Goal: Transaction & Acquisition: Purchase product/service

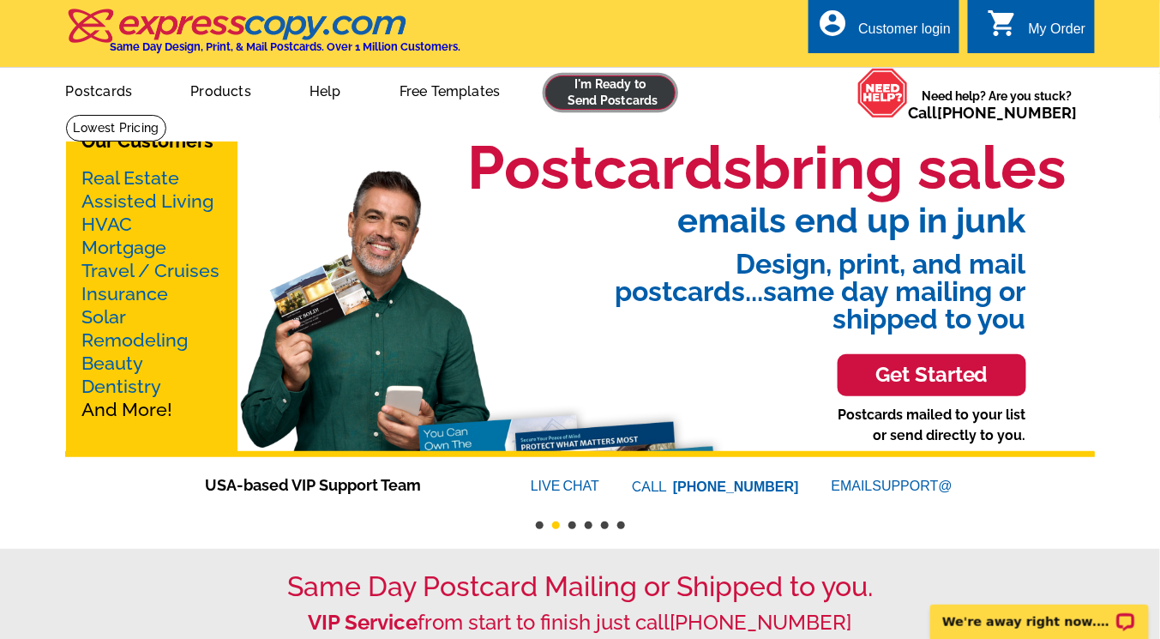
click at [589, 93] on link at bounding box center [610, 92] width 131 height 34
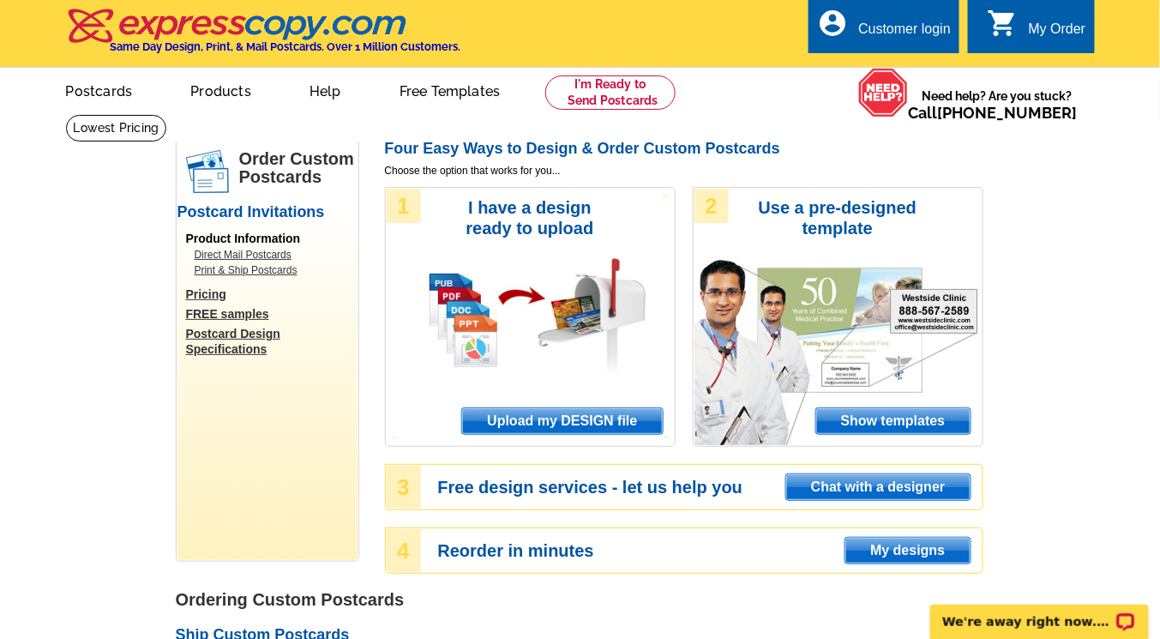
click at [916, 419] on span "Show templates" at bounding box center [894, 421] width 154 height 26
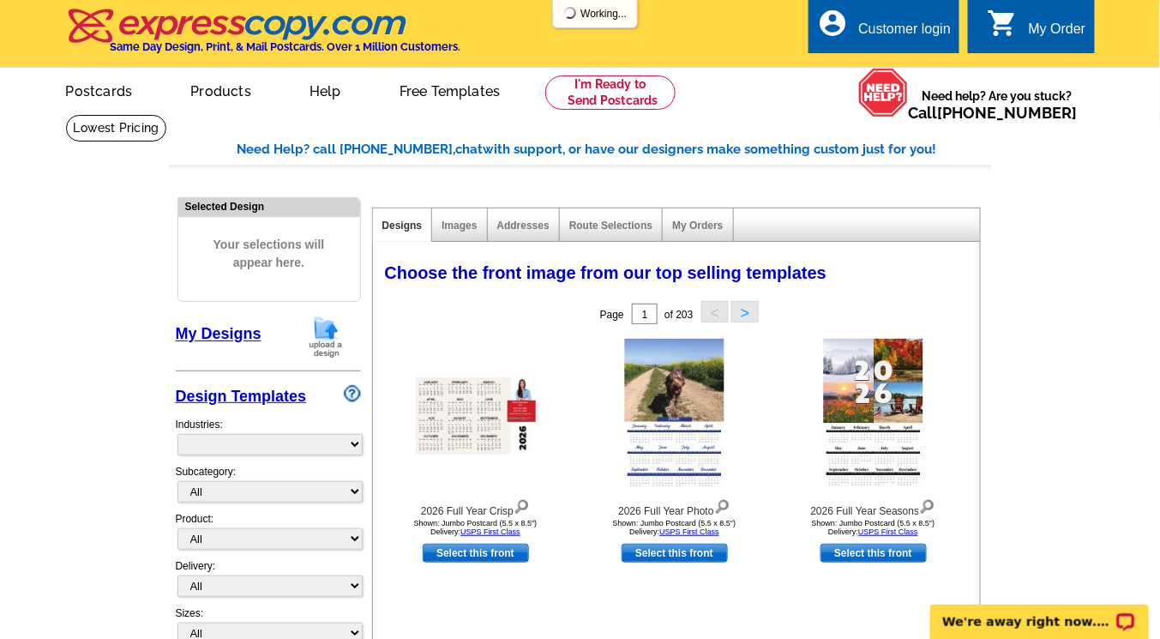
select select "971"
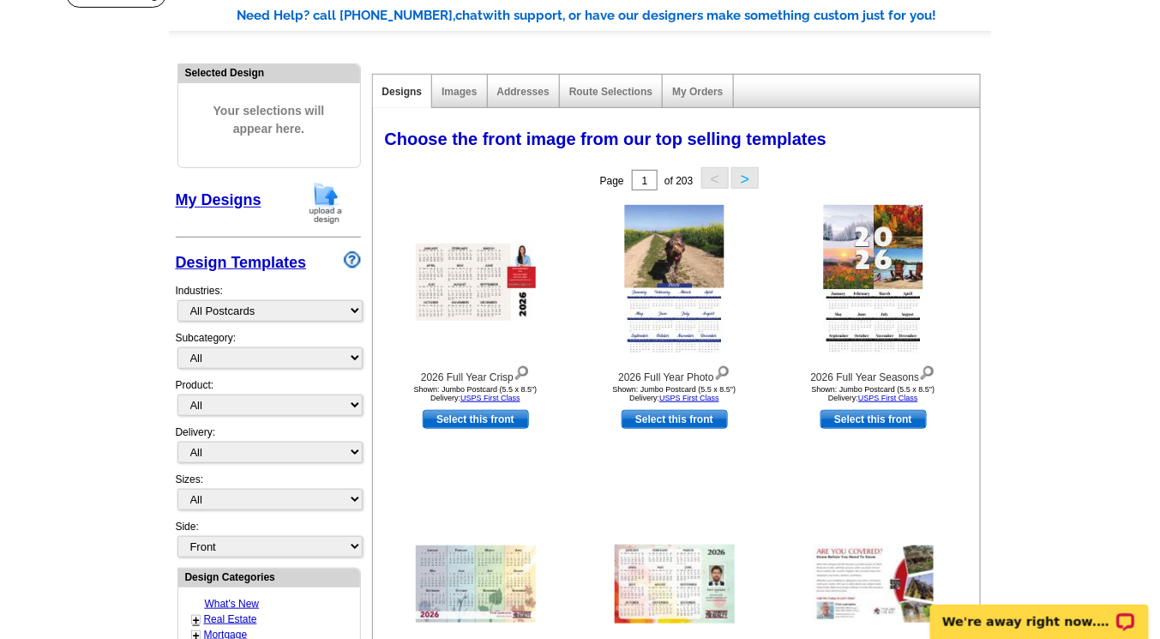
scroll to position [196, 0]
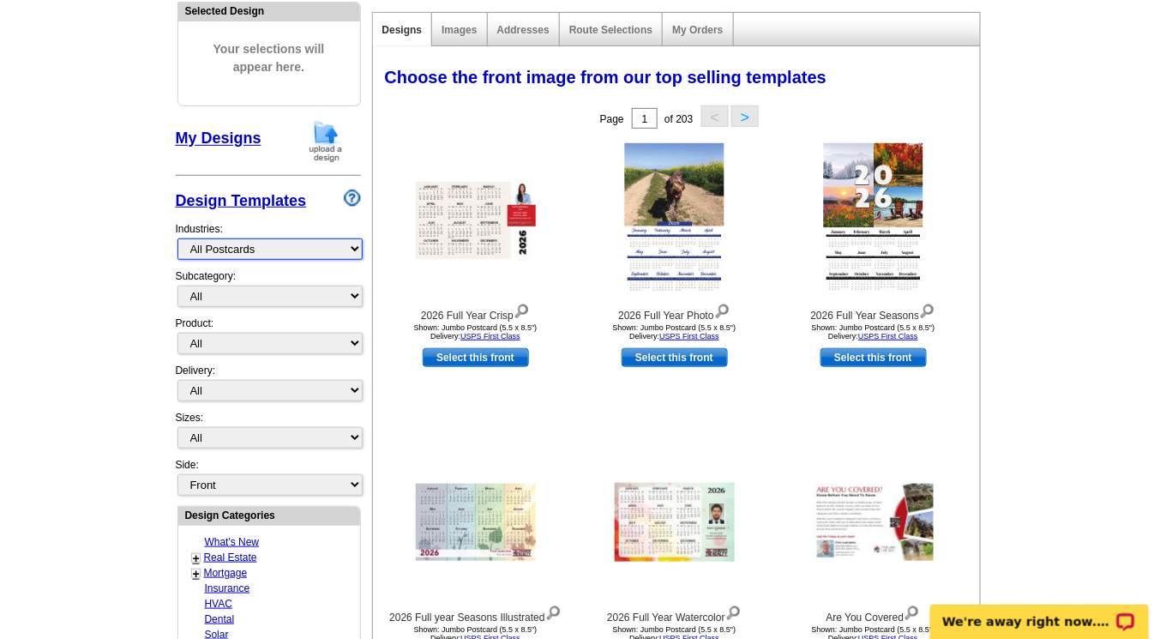
click at [355, 245] on select "What's New Real Estate Mortgage Insurance HVAC Dental Solar EDDM - NEW! Calenda…" at bounding box center [270, 248] width 185 height 21
click at [358, 293] on select "All" at bounding box center [270, 296] width 185 height 21
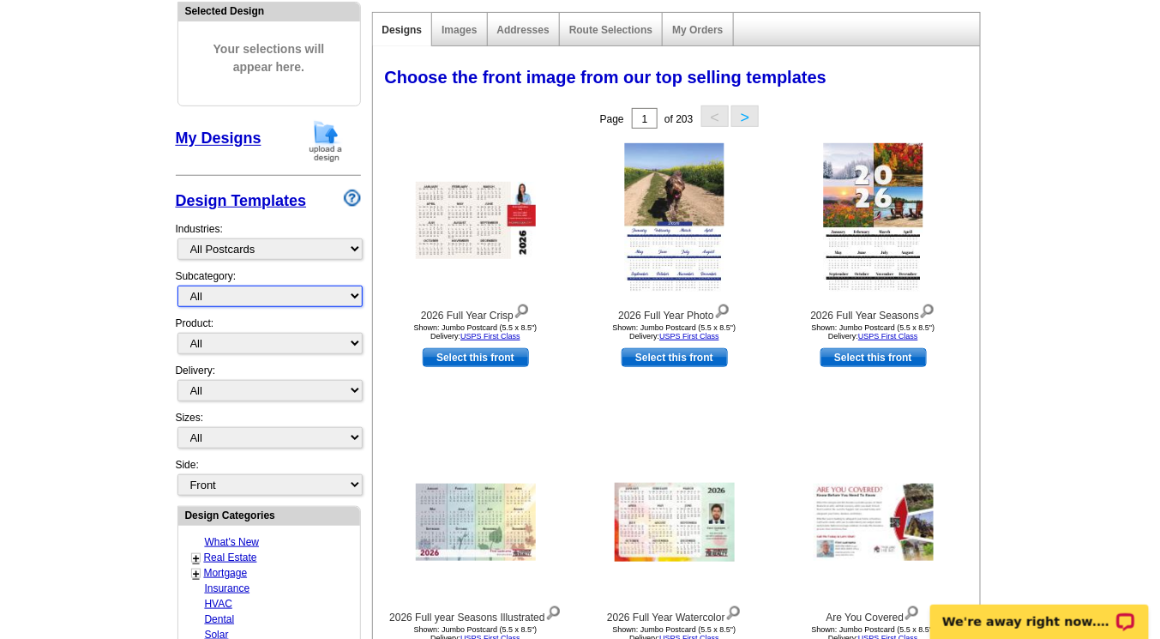
click at [358, 293] on select "All" at bounding box center [270, 296] width 185 height 21
click at [356, 337] on select "All Postcards Letters and flyers Business Cards Door Hangers Greeting Cards" at bounding box center [270, 343] width 185 height 21
select select "1"
click at [178, 333] on select "All Postcards Letters and flyers Business Cards Door Hangers Greeting Cards" at bounding box center [270, 343] width 185 height 21
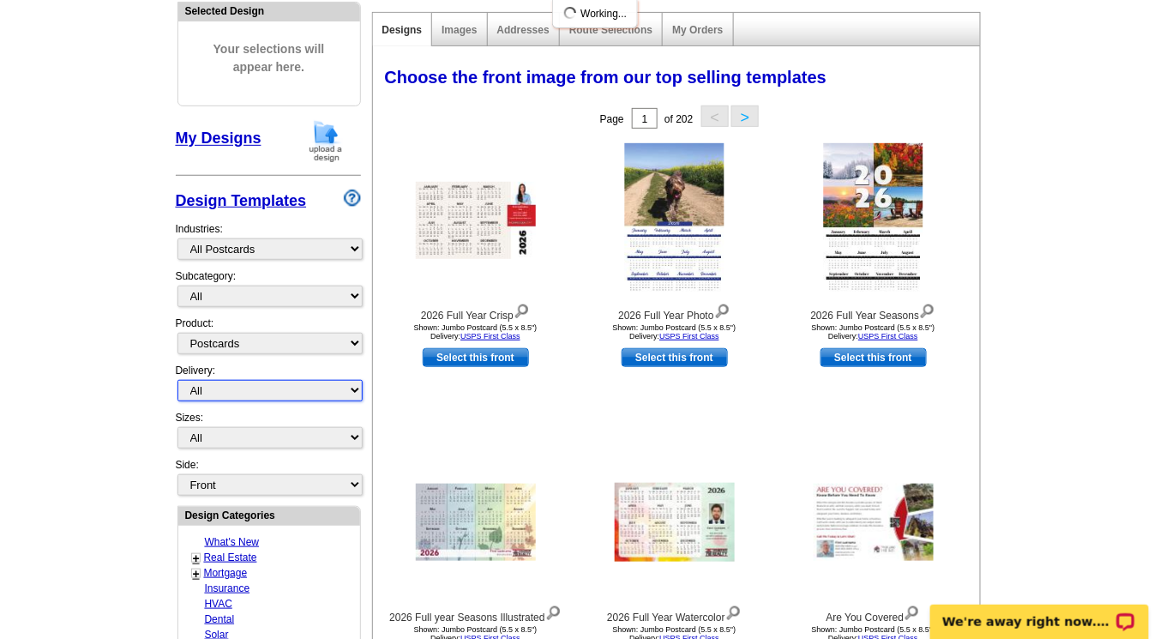
click at [353, 383] on select "All First Class Mail Shipped to Me EDDM Save 66% on Postage" at bounding box center [270, 390] width 185 height 21
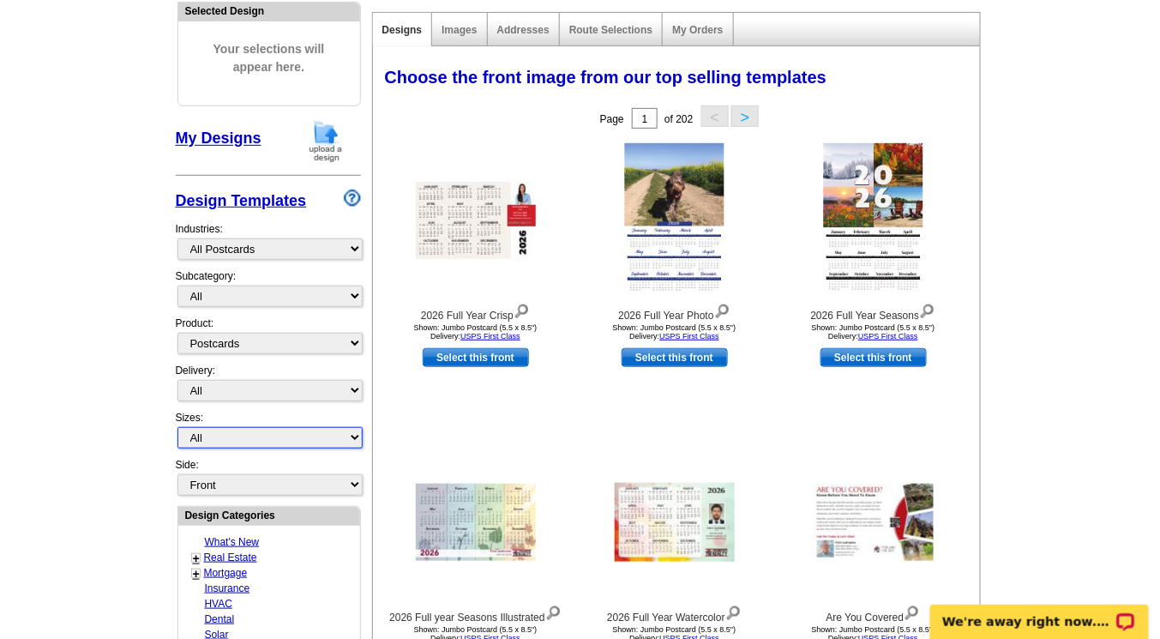
click at [356, 431] on select "All Jumbo Postcard (5.5" x 8.5") Regular Postcard (4.25" x 5.6") Panoramic Post…" at bounding box center [270, 437] width 185 height 21
select select "1"
click at [178, 427] on select "All Jumbo Postcard (5.5" x 8.5") Regular Postcard (4.25" x 5.6") Panoramic Post…" at bounding box center [270, 437] width 185 height 21
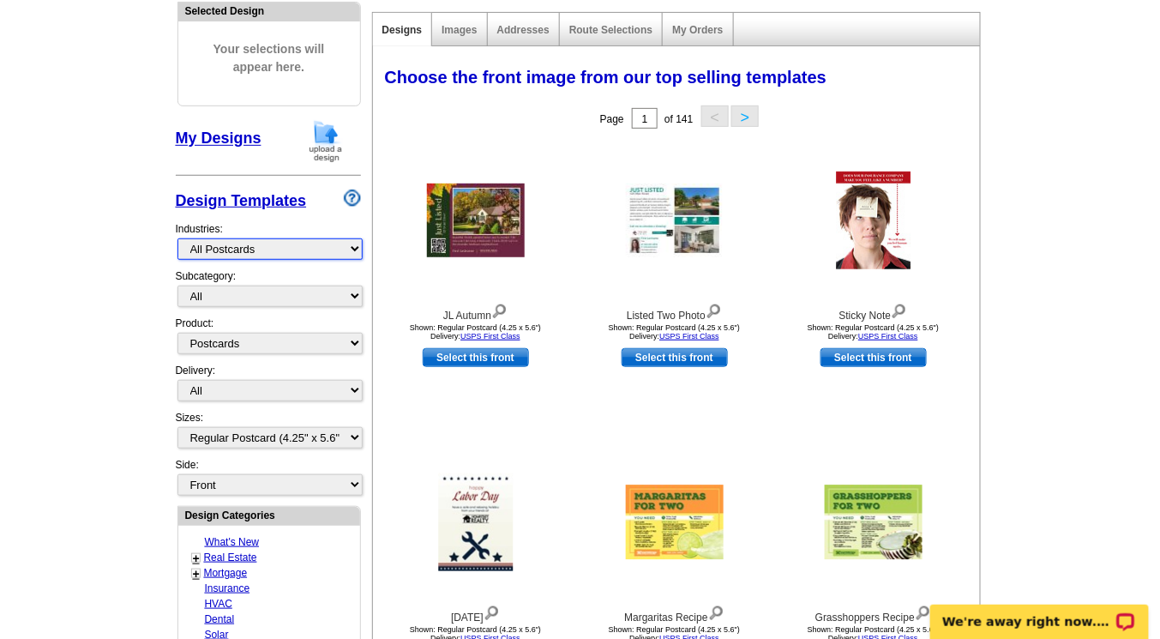
click at [357, 249] on select "What's New Real Estate Mortgage Insurance HVAC Dental Solar EDDM - NEW! Calenda…" at bounding box center [270, 248] width 185 height 21
select select "785"
click at [178, 238] on select "What's New Real Estate Mortgage Insurance HVAC Dental Solar EDDM - NEW! Calenda…" at bounding box center [270, 248] width 185 height 21
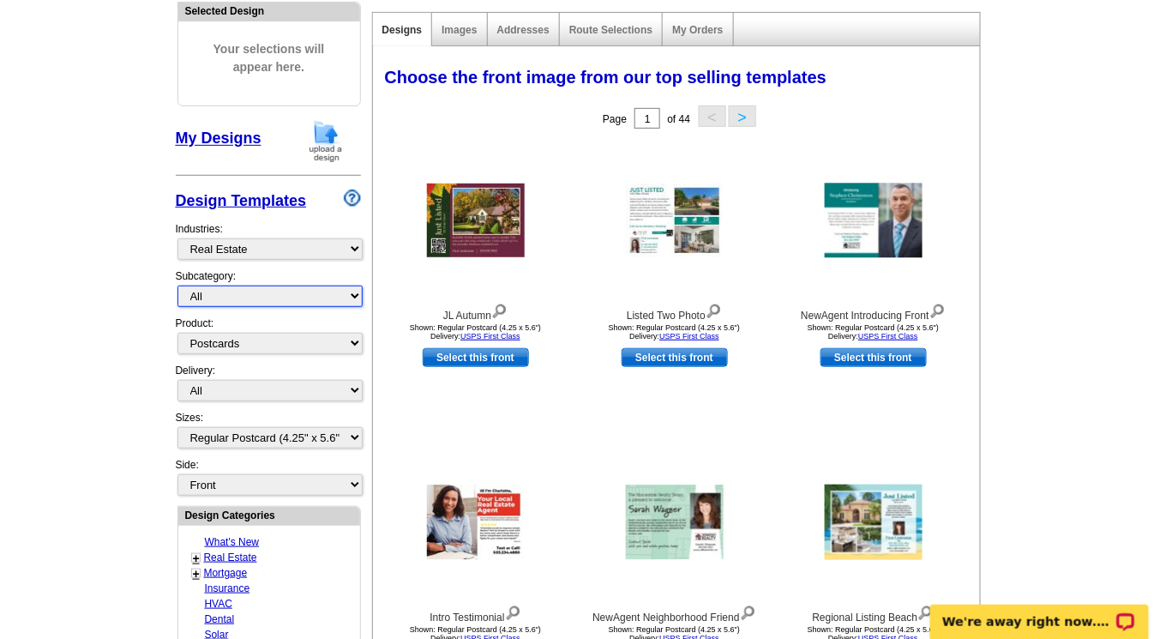
click at [358, 290] on select "All RE/MAX® Referrals Keller Williams® Berkshire Hathaway Home Services Century…" at bounding box center [270, 296] width 185 height 21
select select "792"
click at [178, 286] on select "All RE/MAX® Referrals Keller Williams® Berkshire Hathaway Home Services Century…" at bounding box center [270, 296] width 185 height 21
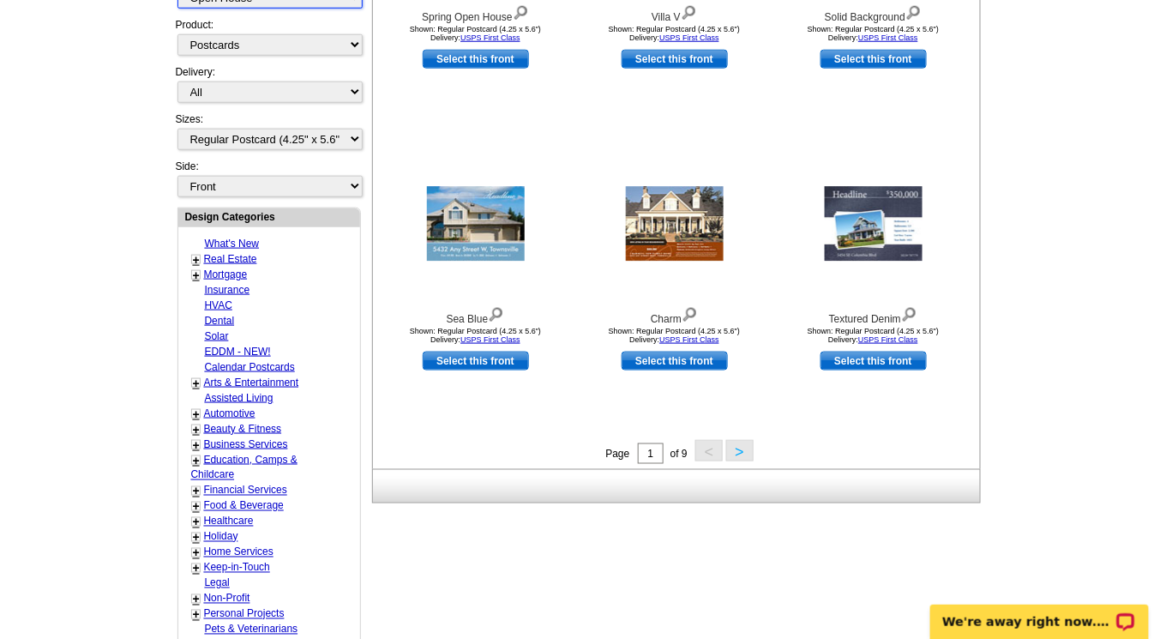
scroll to position [491, 0]
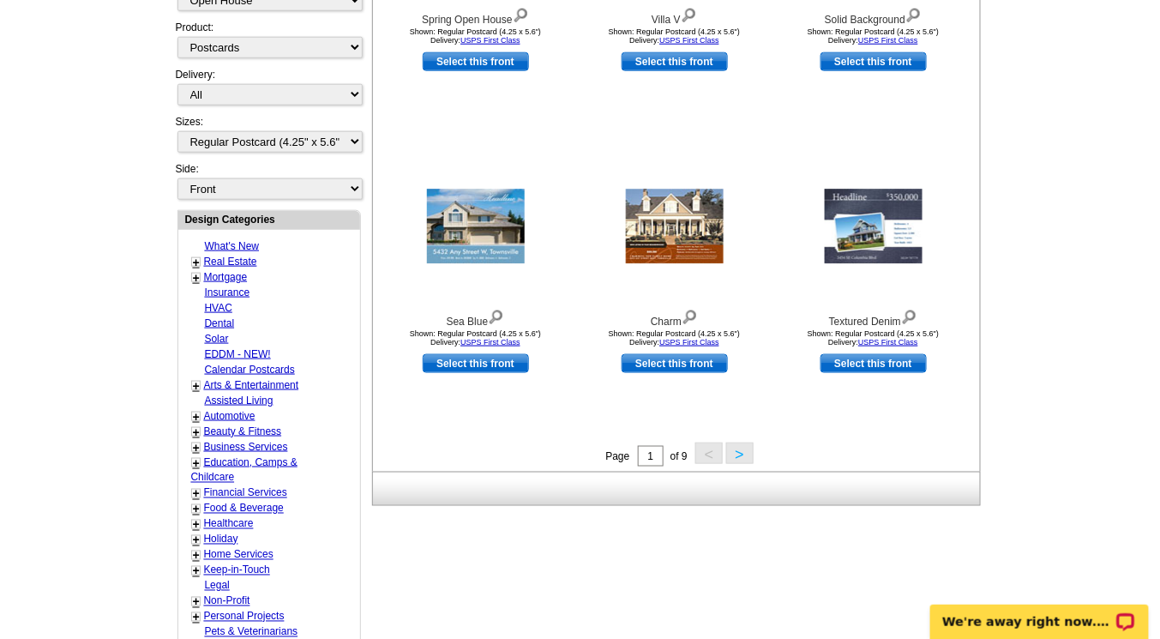
click at [744, 446] on button ">" at bounding box center [739, 453] width 27 height 21
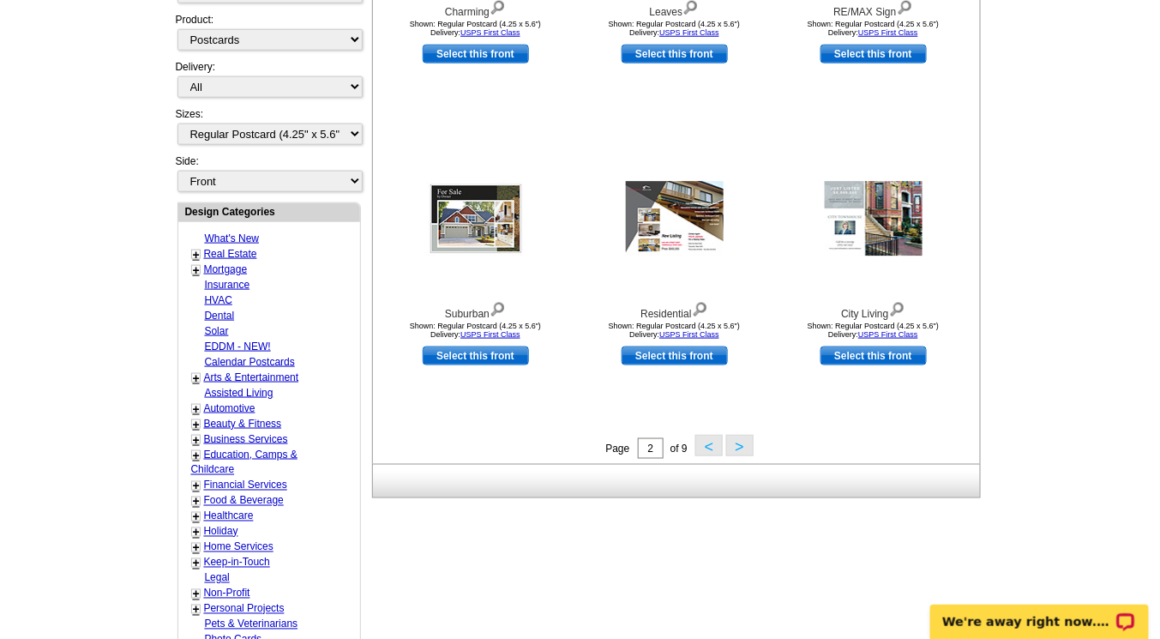
scroll to position [513, 0]
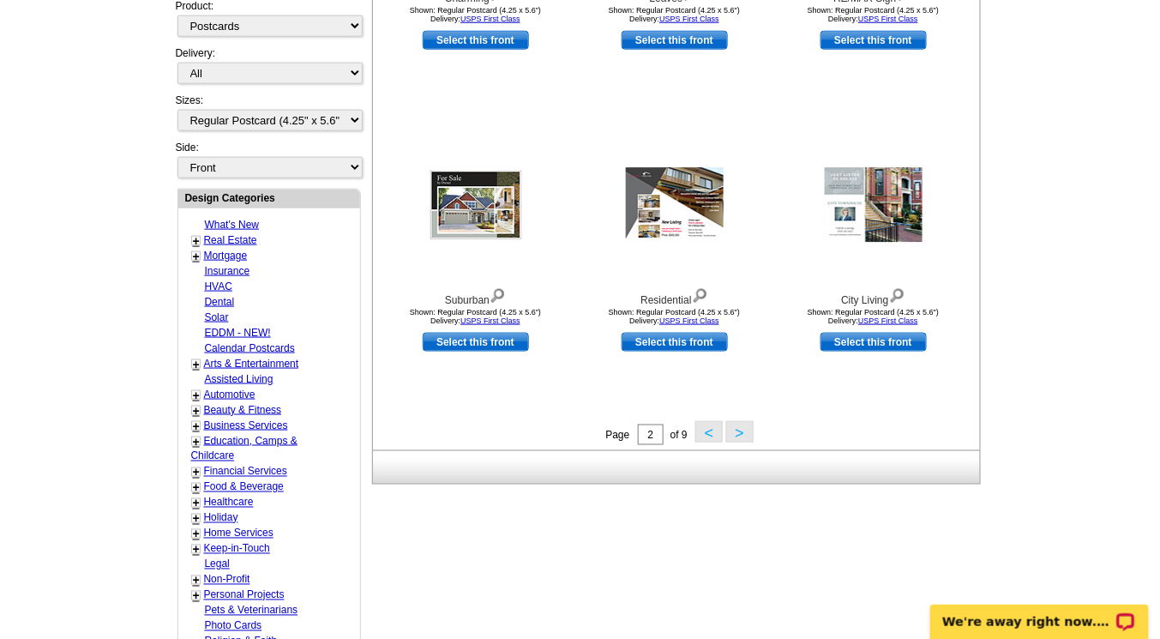
click at [737, 430] on button ">" at bounding box center [739, 431] width 27 height 21
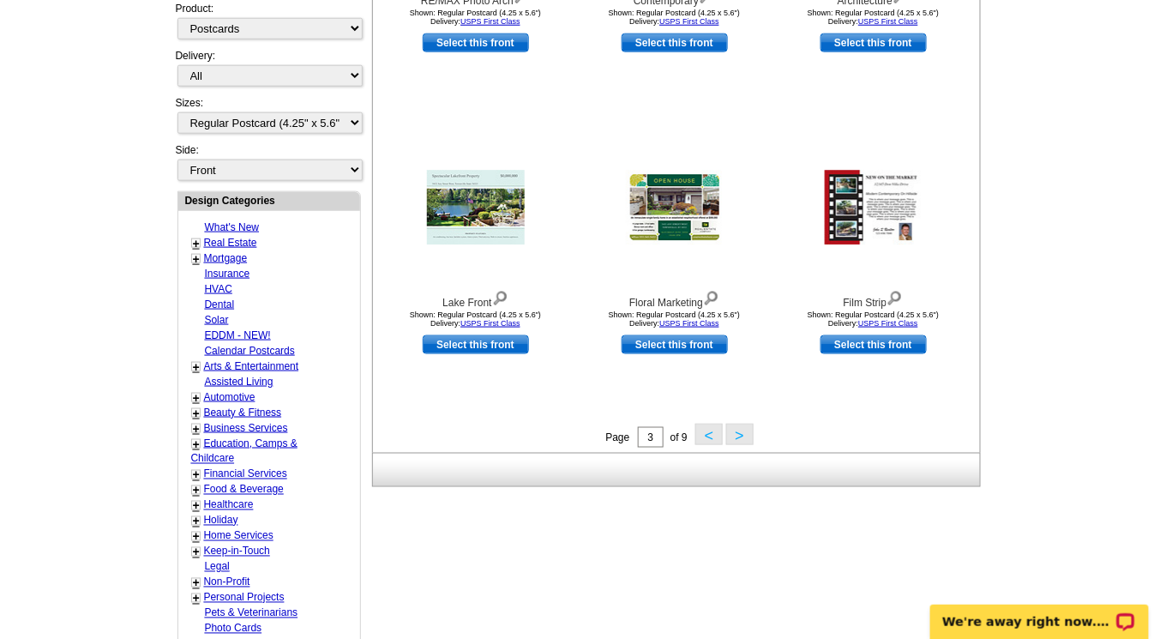
scroll to position [530, 0]
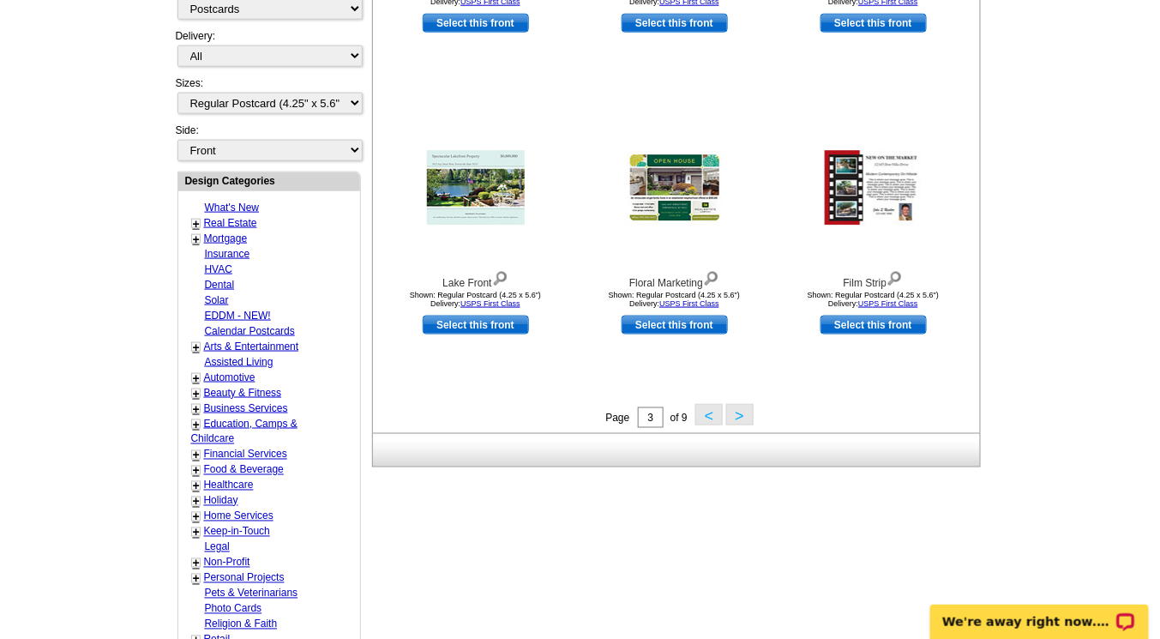
click at [750, 413] on button ">" at bounding box center [739, 414] width 27 height 21
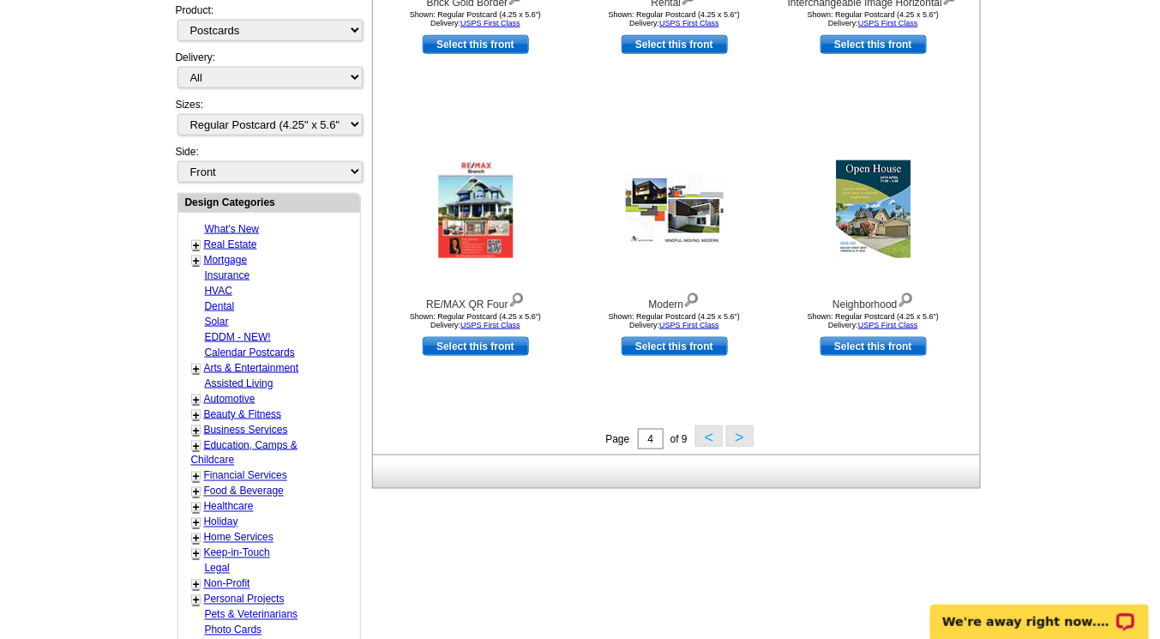
scroll to position [522, 0]
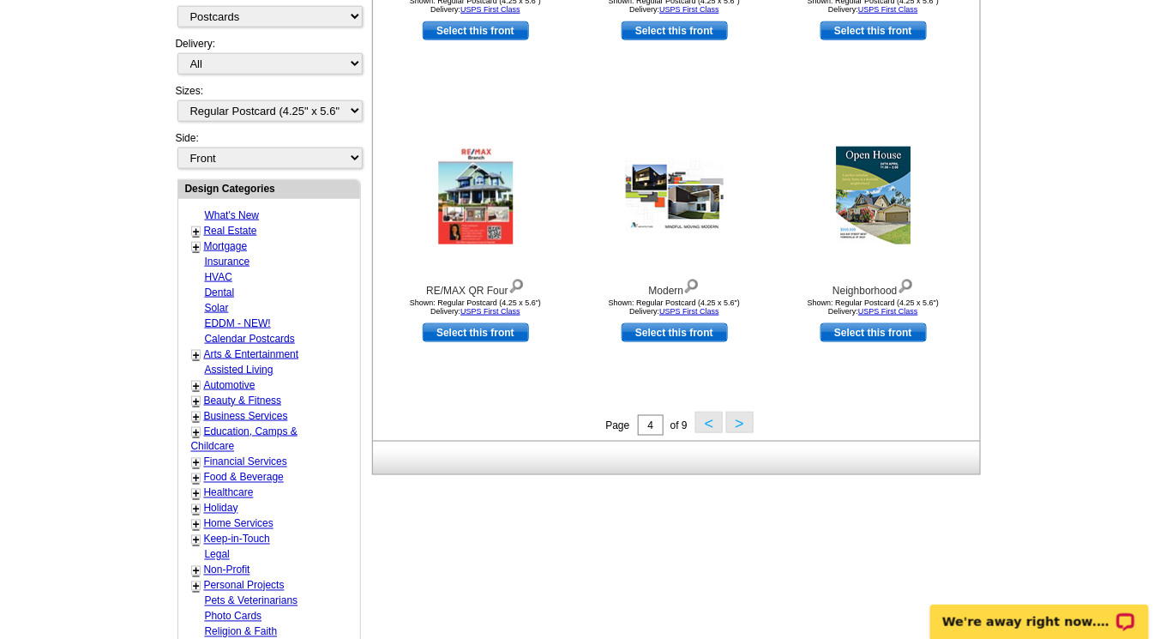
click at [738, 419] on button ">" at bounding box center [739, 422] width 27 height 21
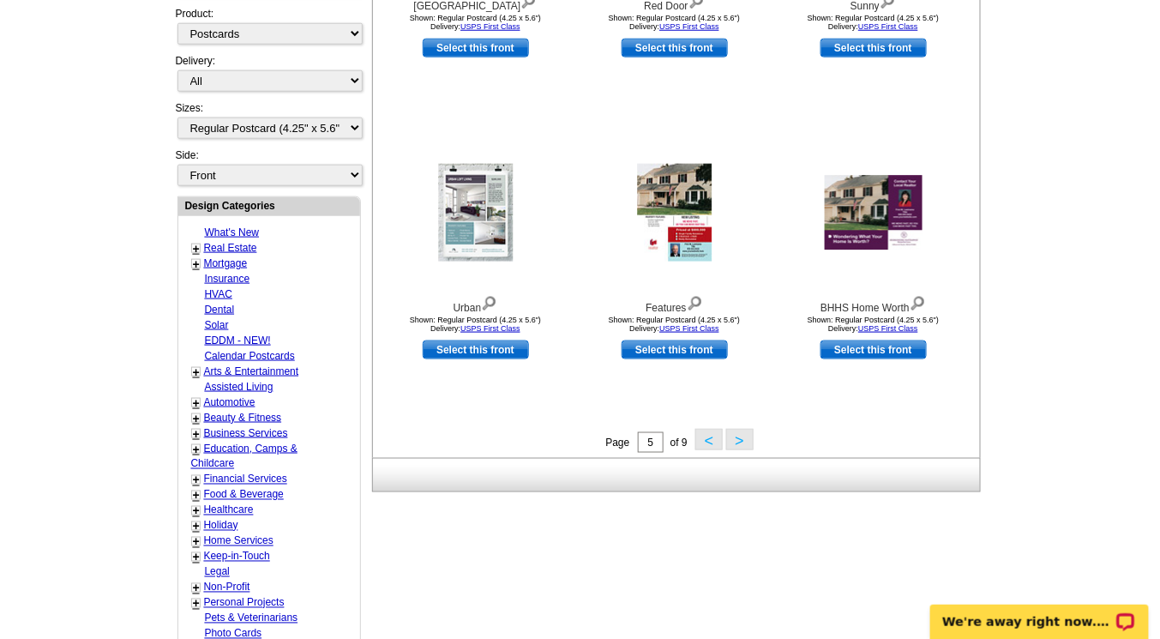
scroll to position [509, 0]
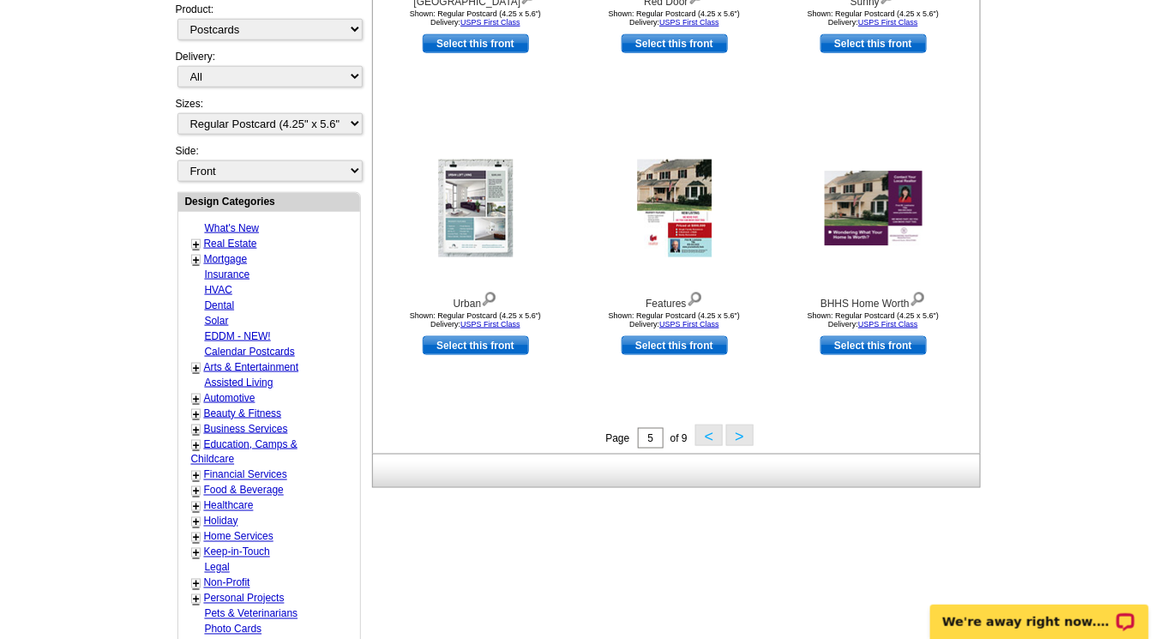
click at [743, 434] on button ">" at bounding box center [739, 435] width 27 height 21
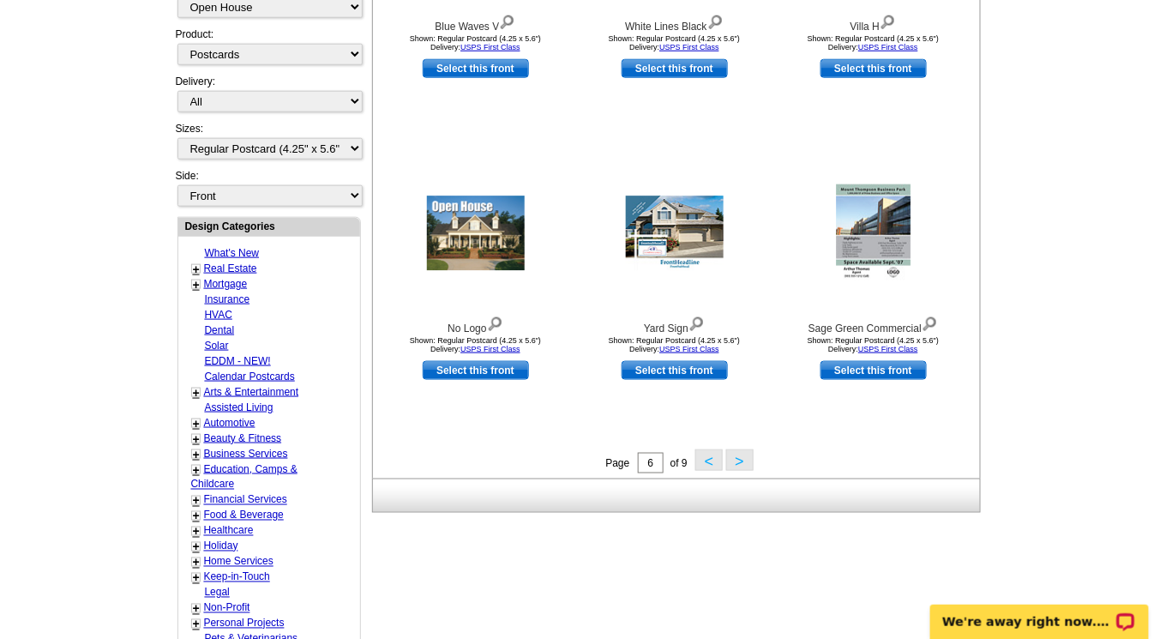
scroll to position [512, 0]
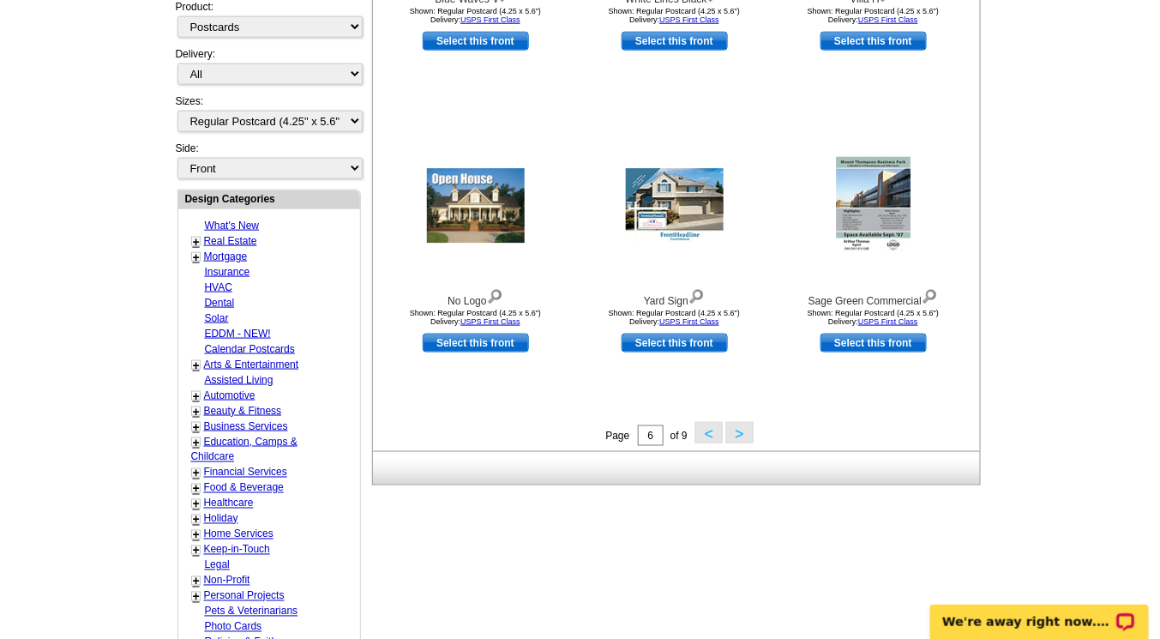
click at [738, 432] on button ">" at bounding box center [739, 432] width 27 height 21
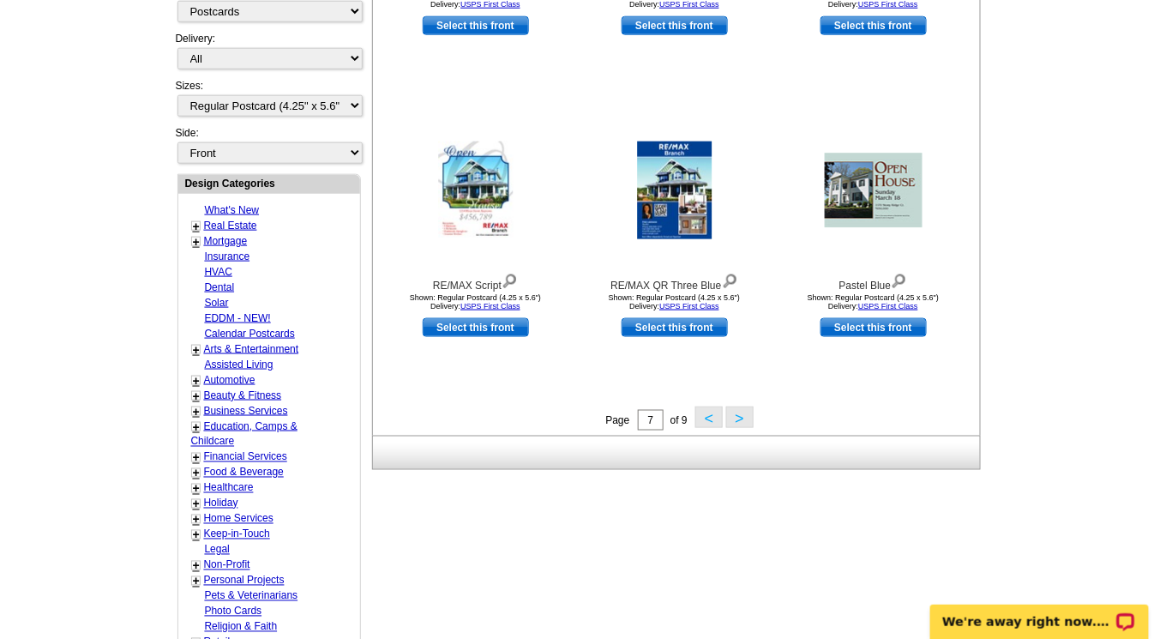
scroll to position [573, 0]
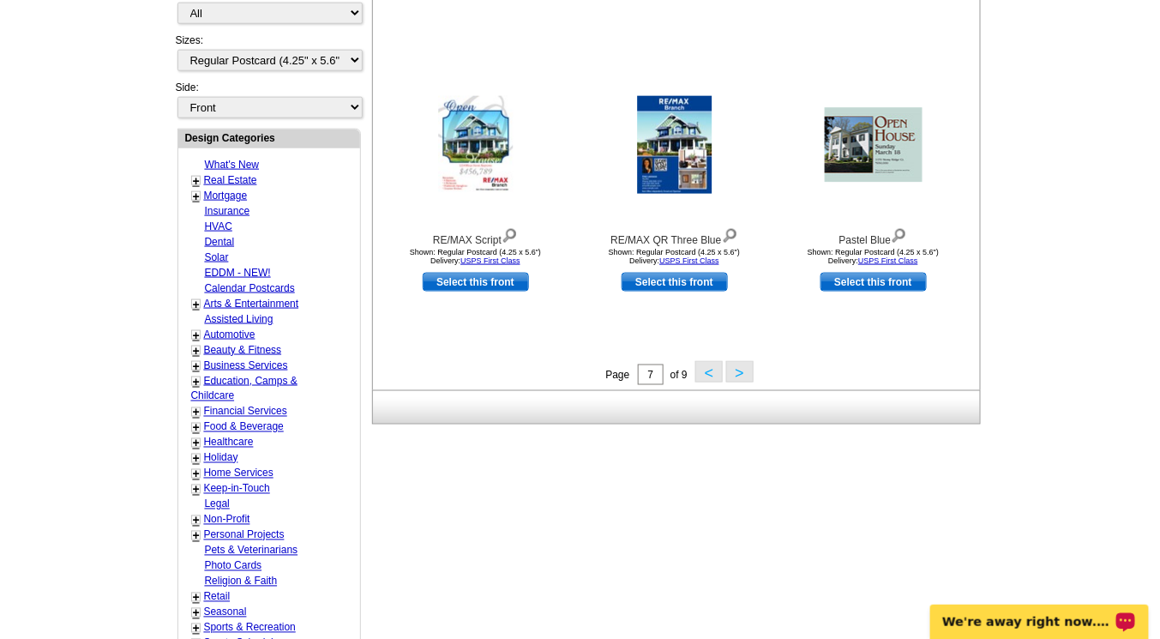
click at [742, 366] on button ">" at bounding box center [739, 371] width 27 height 21
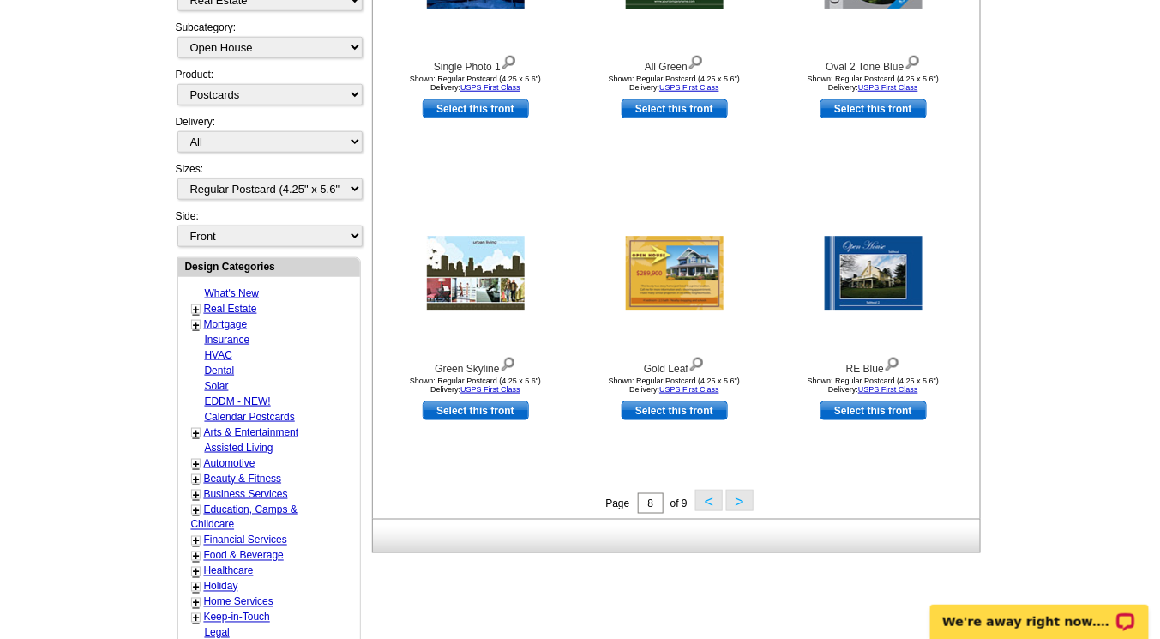
scroll to position [472, 0]
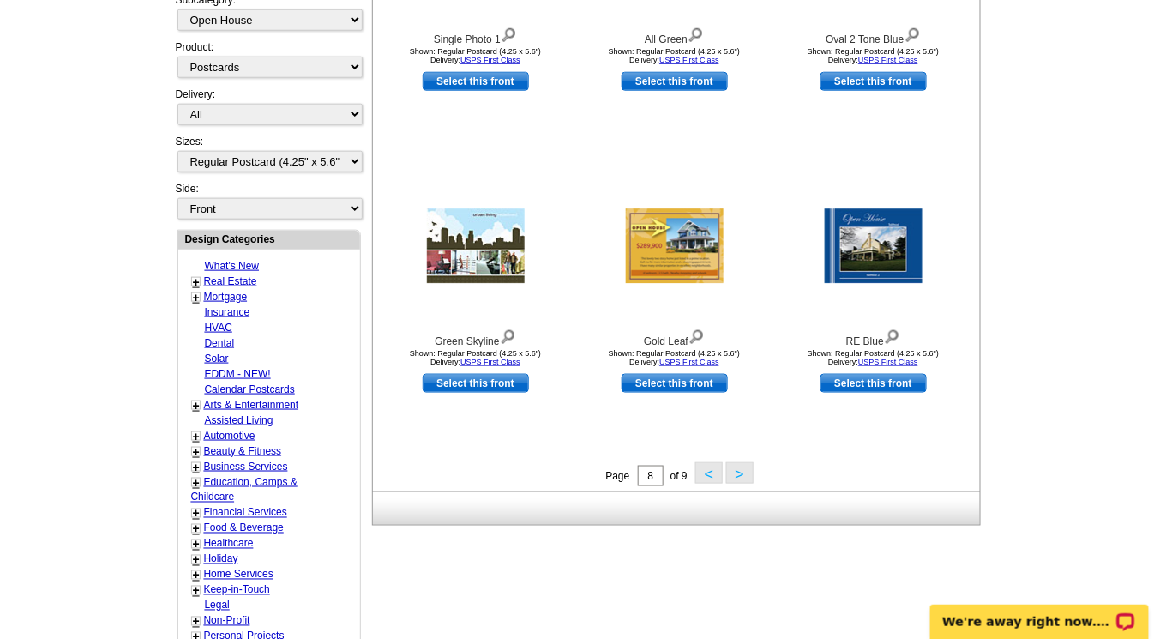
click at [738, 472] on button ">" at bounding box center [739, 472] width 27 height 21
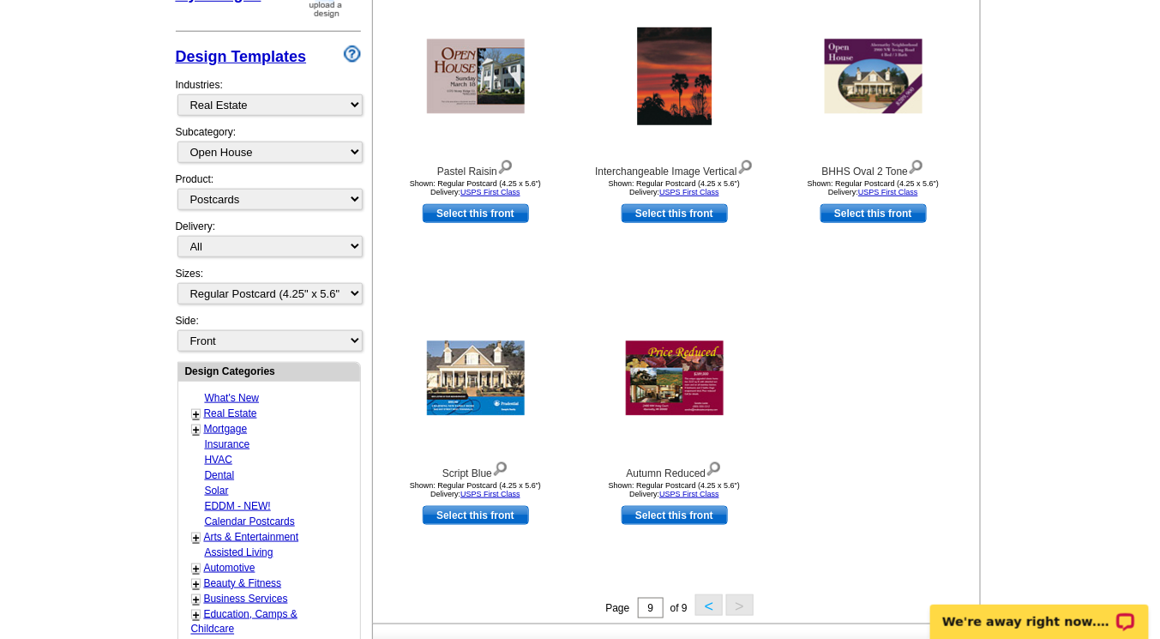
scroll to position [366, 0]
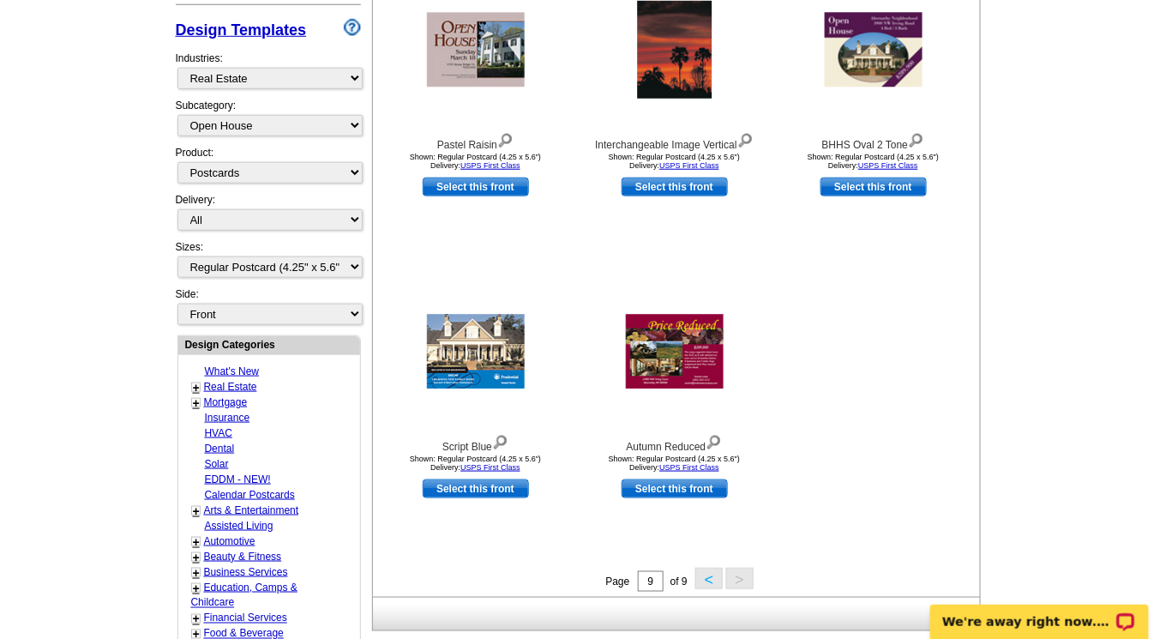
click at [705, 576] on button "<" at bounding box center [709, 578] width 27 height 21
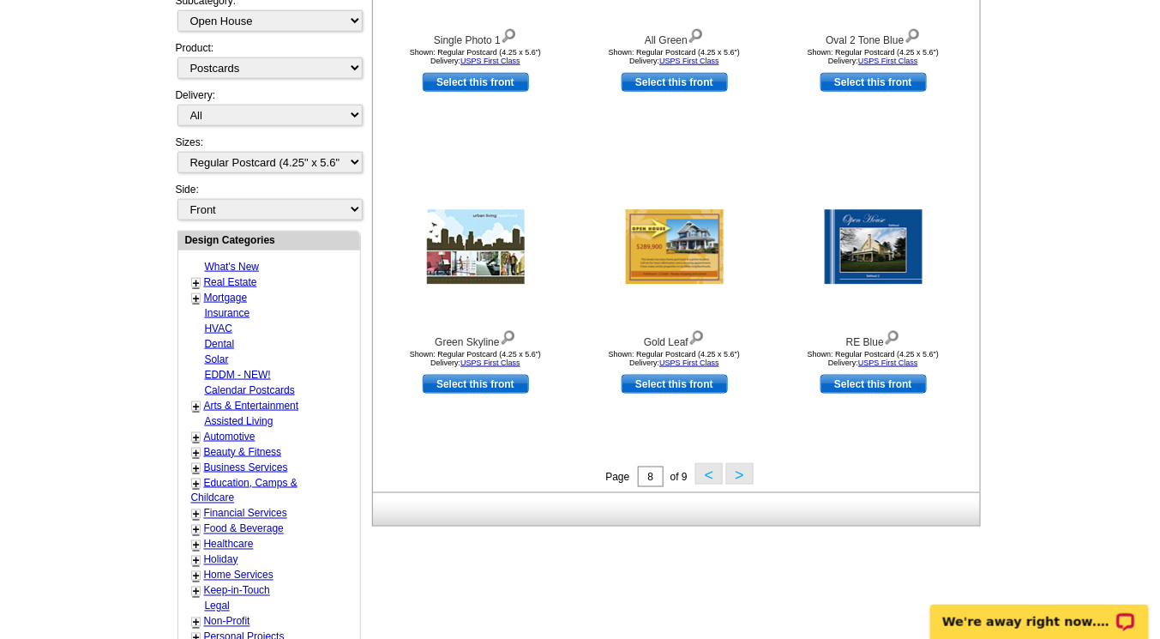
scroll to position [481, 0]
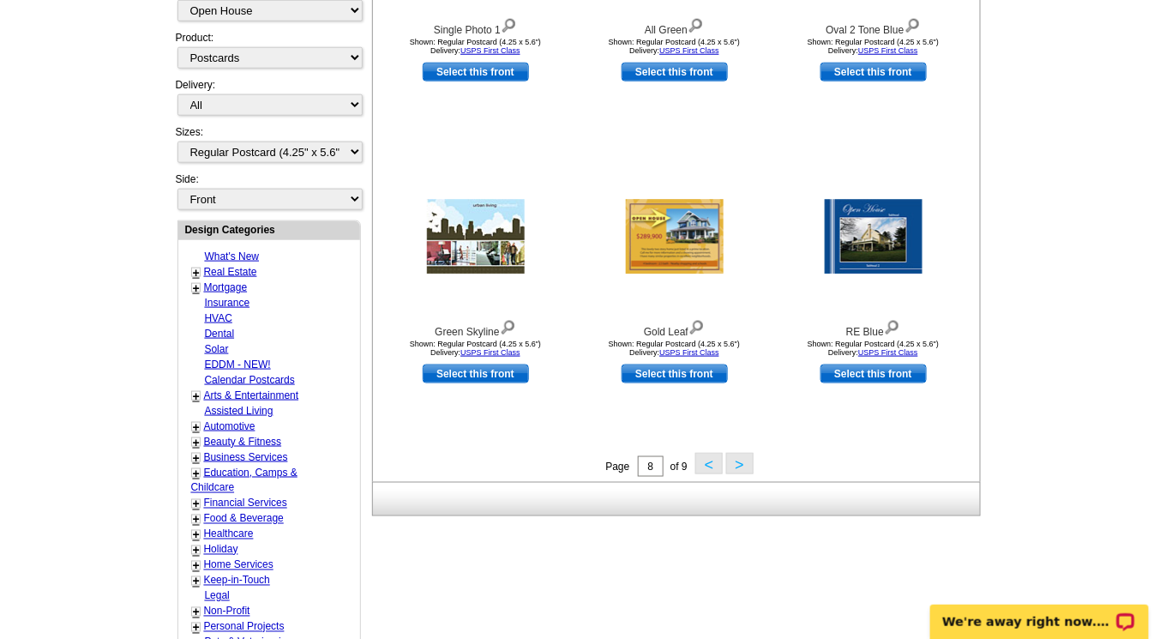
click at [704, 464] on button "<" at bounding box center [709, 463] width 27 height 21
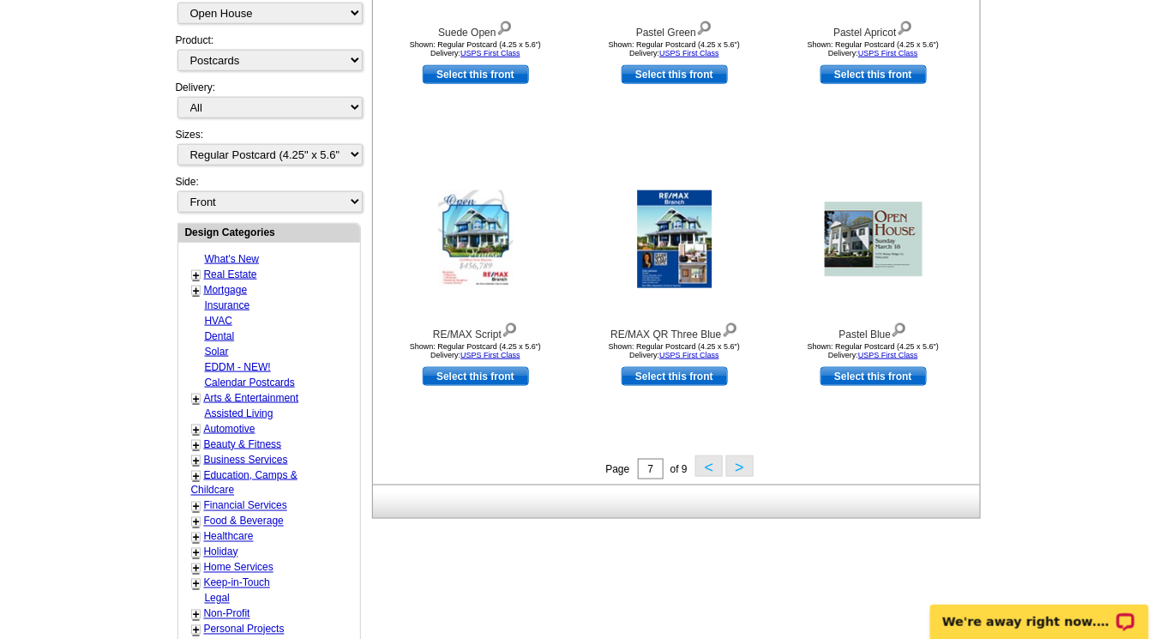
scroll to position [514, 0]
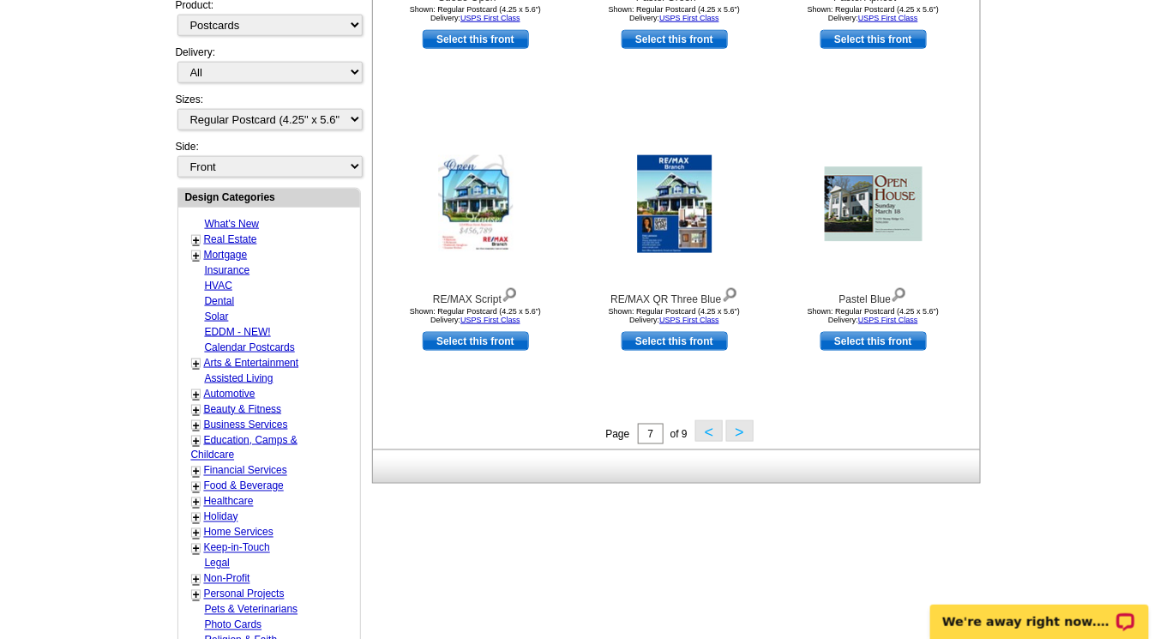
click at [706, 427] on button "<" at bounding box center [709, 430] width 27 height 21
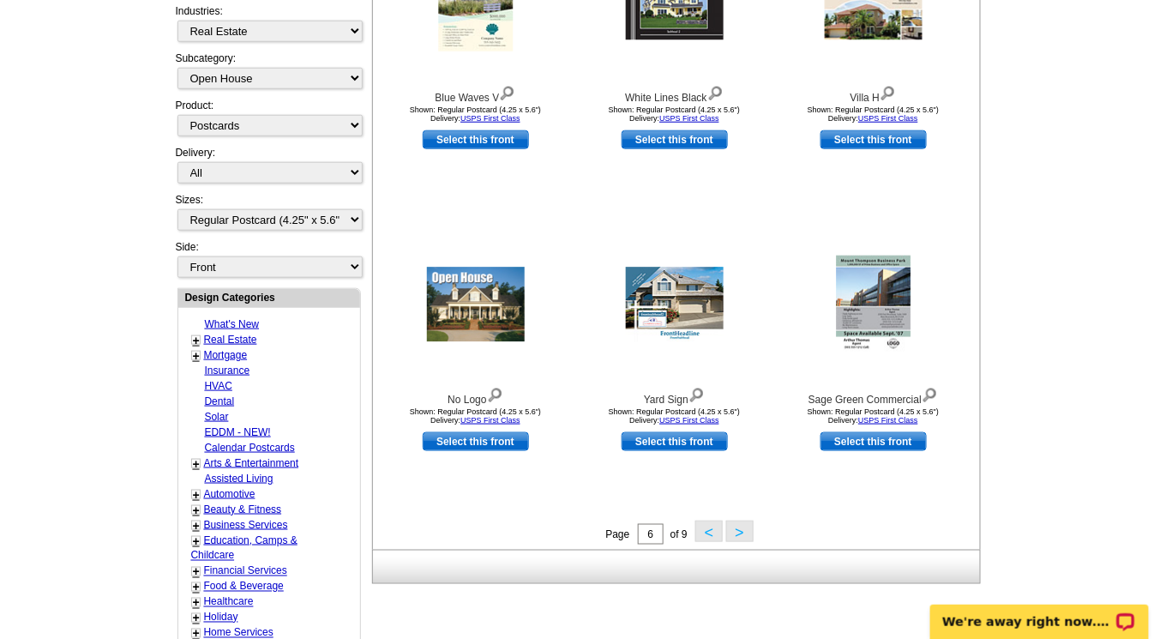
scroll to position [484, 0]
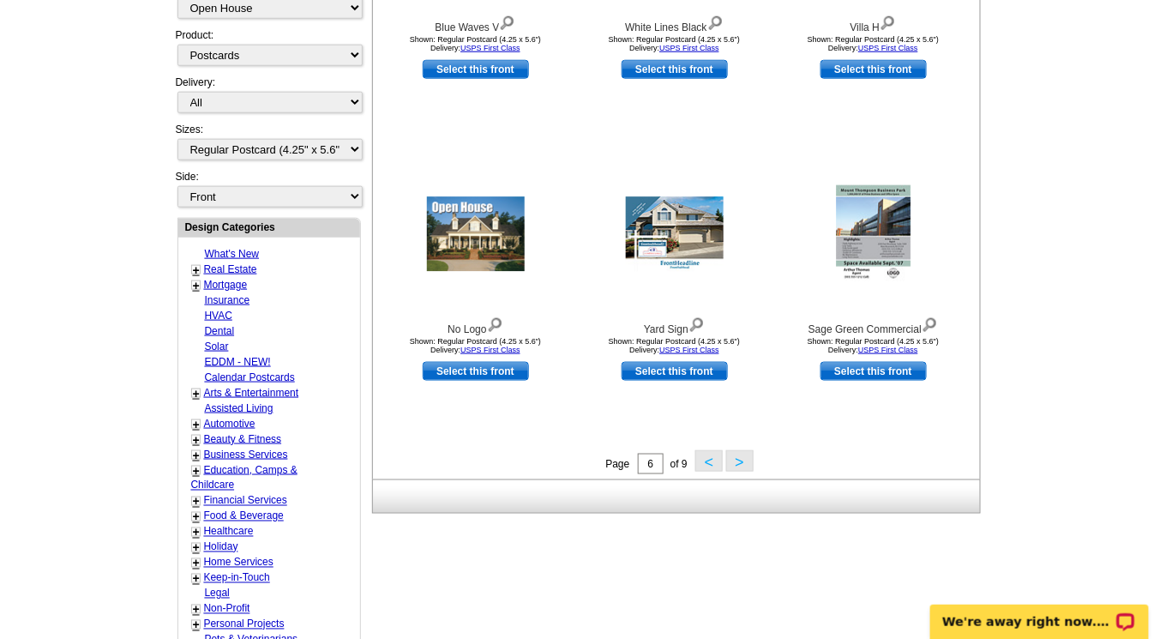
click at [710, 458] on button "<" at bounding box center [709, 460] width 27 height 21
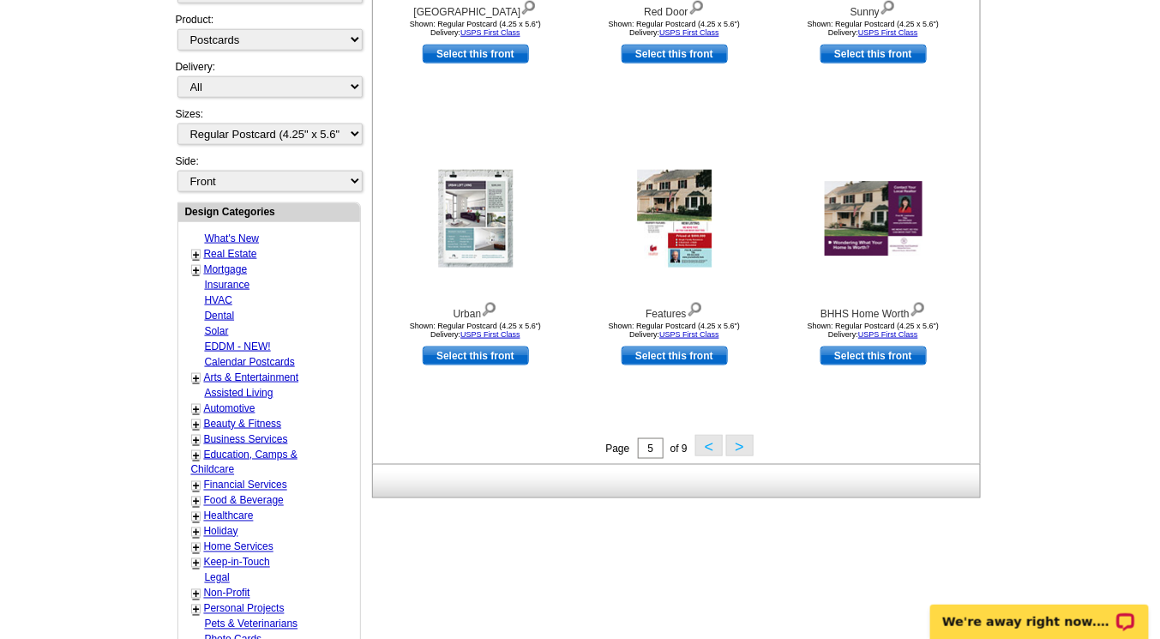
scroll to position [527, 0]
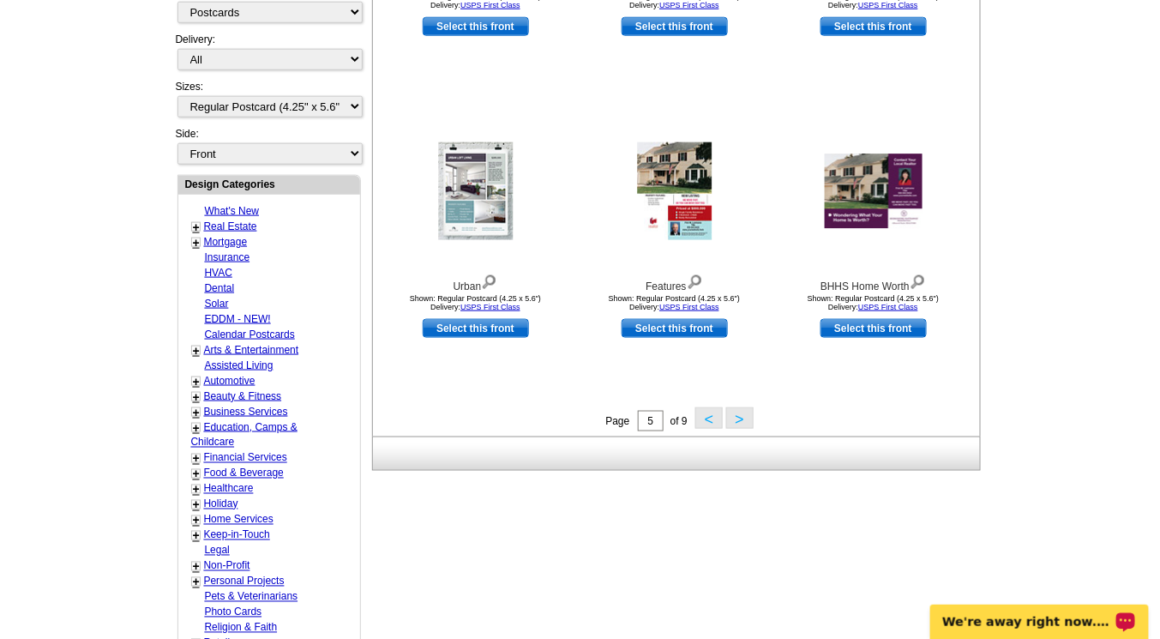
click at [707, 418] on button "<" at bounding box center [709, 417] width 27 height 21
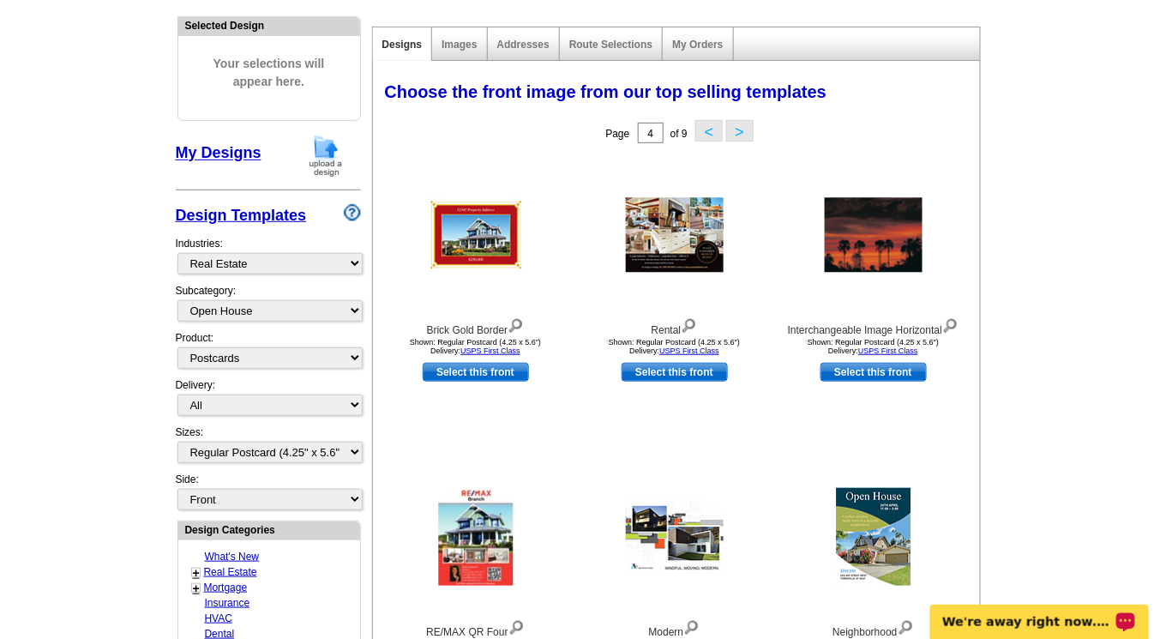
scroll to position [190, 0]
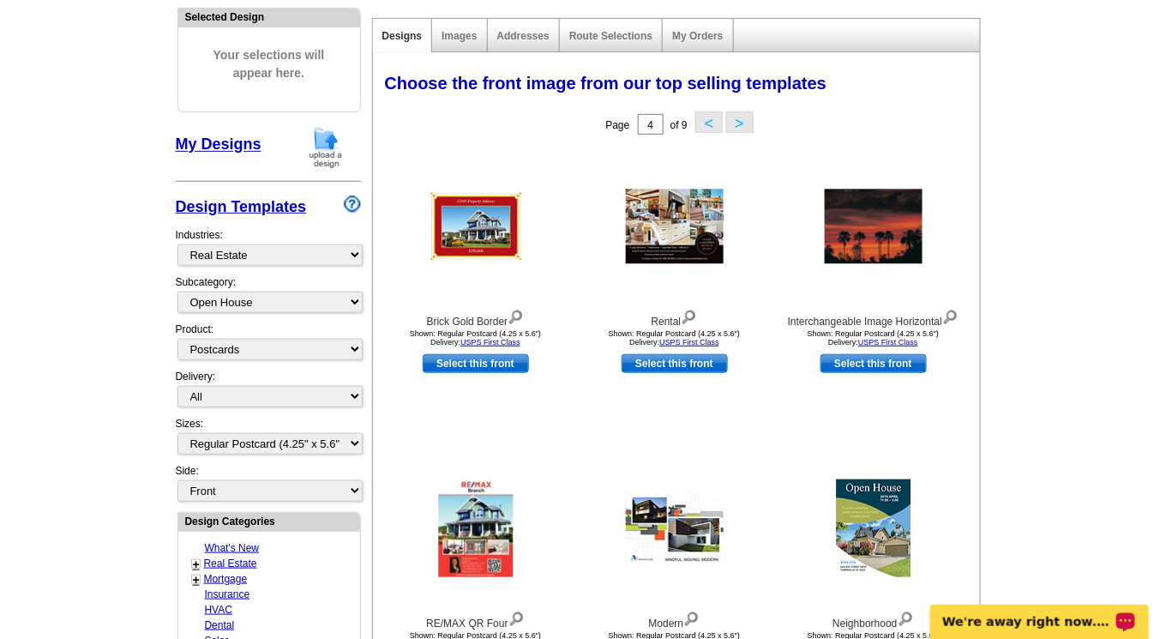
click at [710, 118] on button "<" at bounding box center [709, 121] width 27 height 21
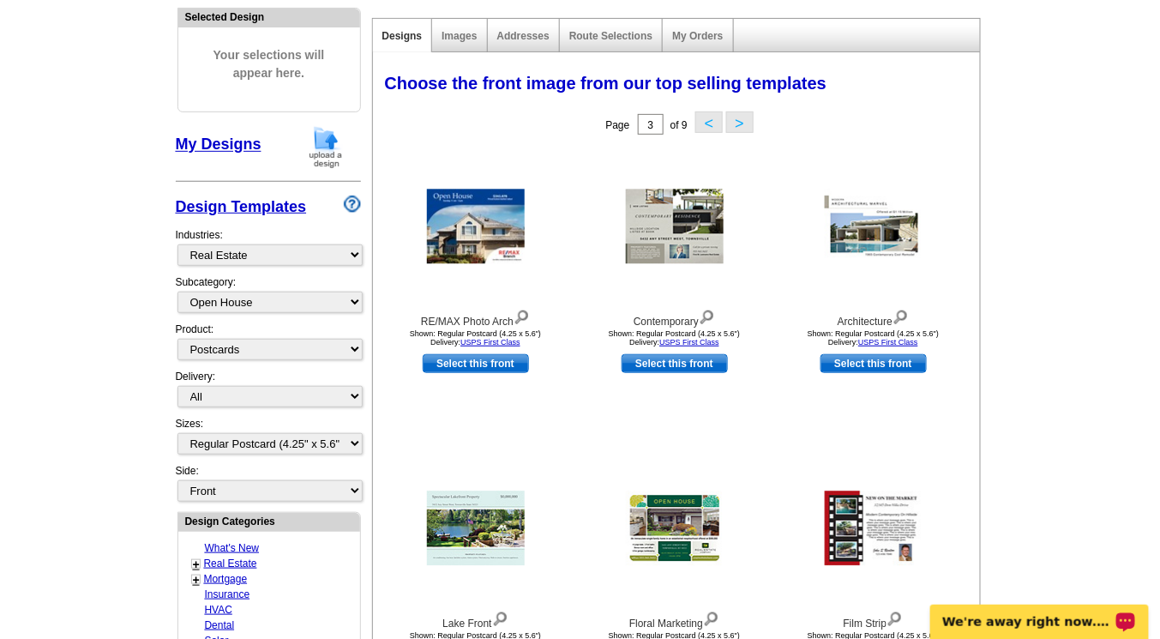
click at [710, 118] on button "<" at bounding box center [709, 121] width 27 height 21
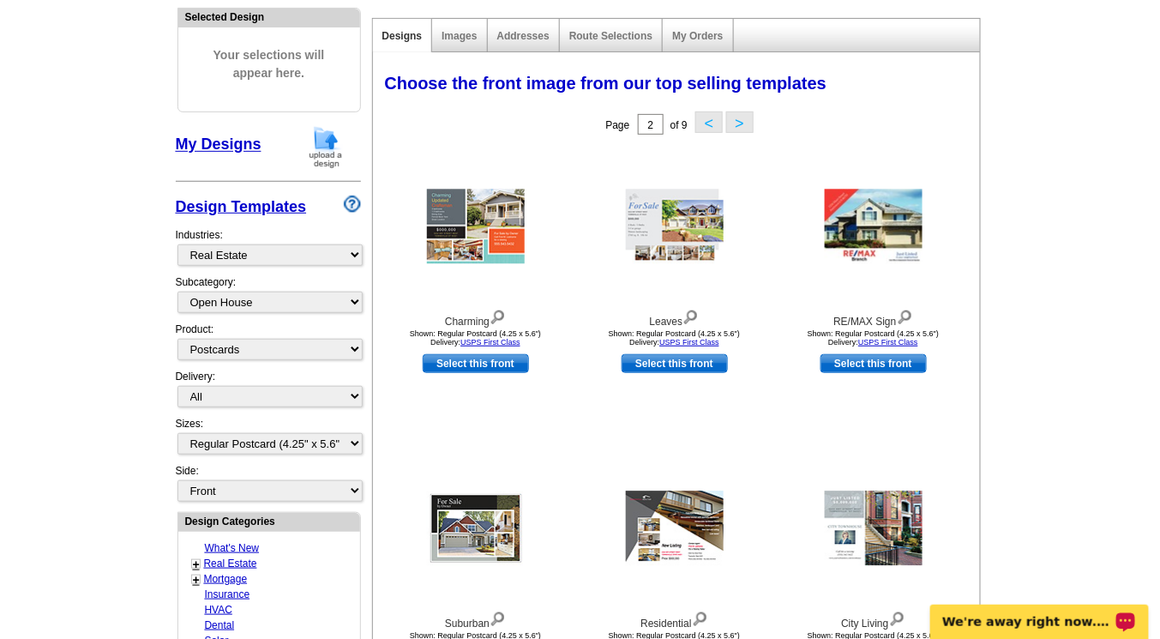
click at [710, 123] on button "<" at bounding box center [709, 121] width 27 height 21
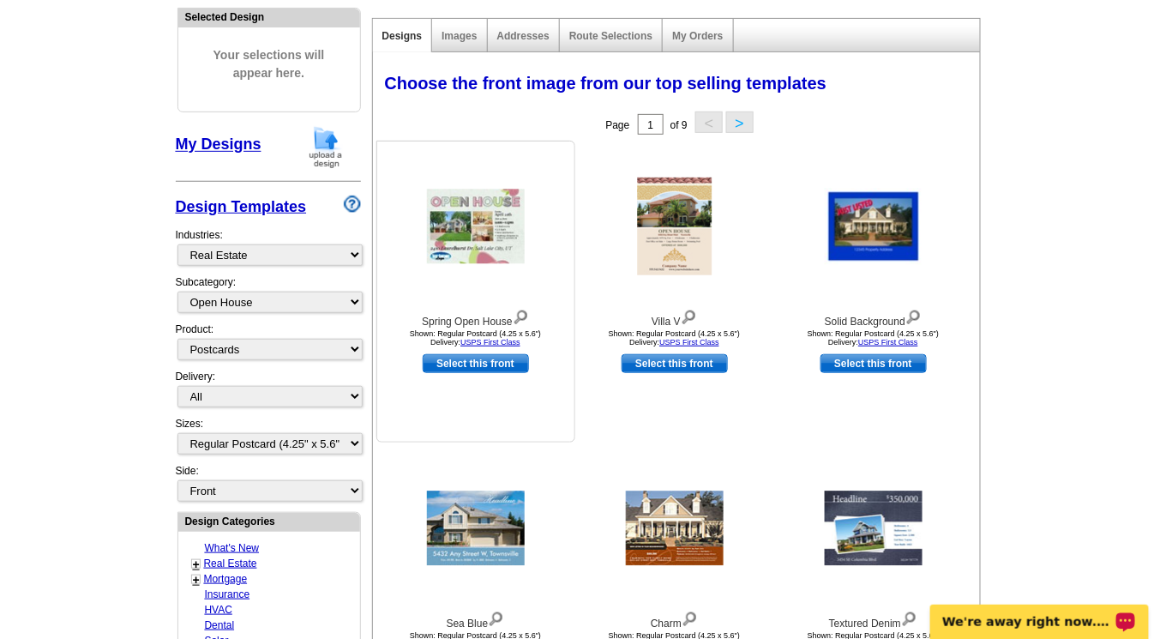
click at [457, 213] on img at bounding box center [476, 227] width 98 height 75
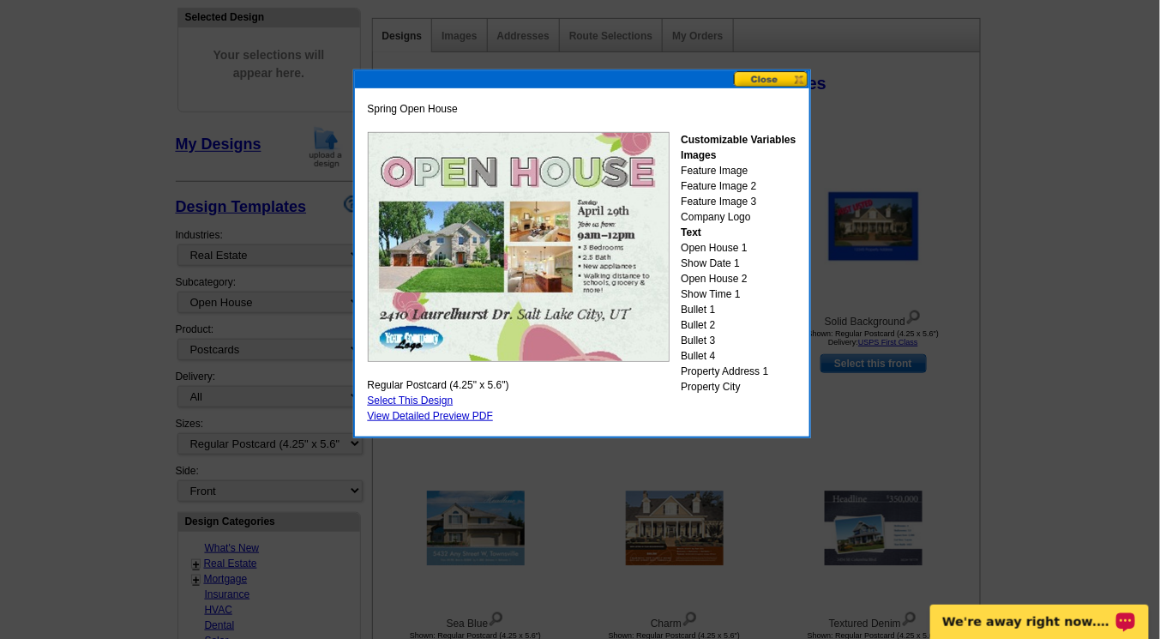
click at [434, 398] on link "Select This Design" at bounding box center [411, 401] width 86 height 12
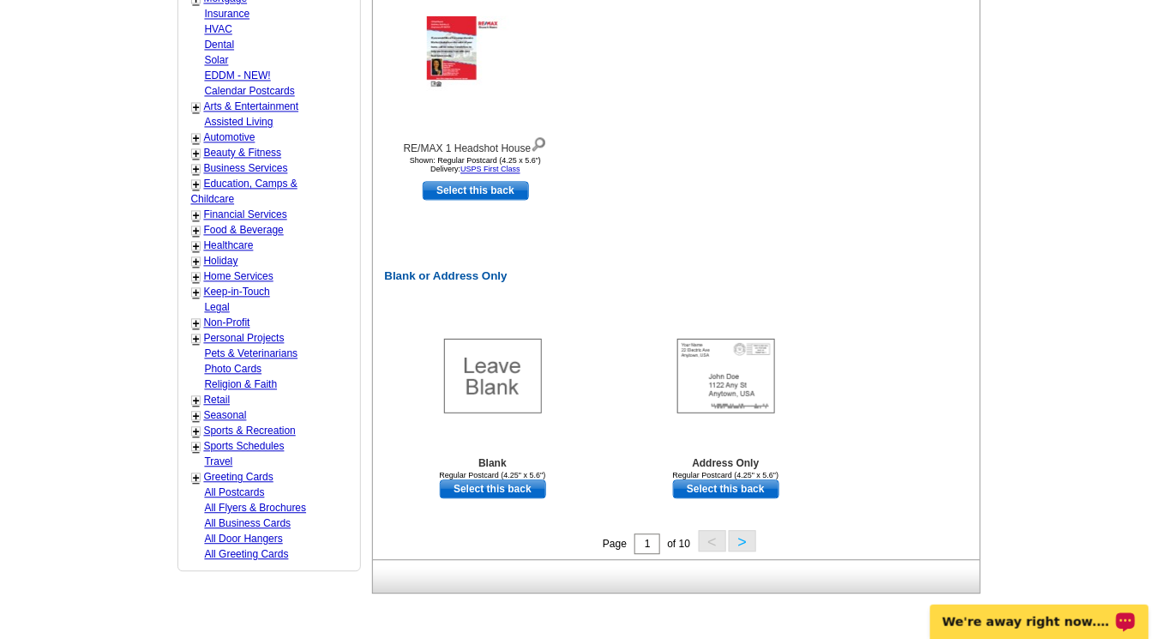
scroll to position [1008, 0]
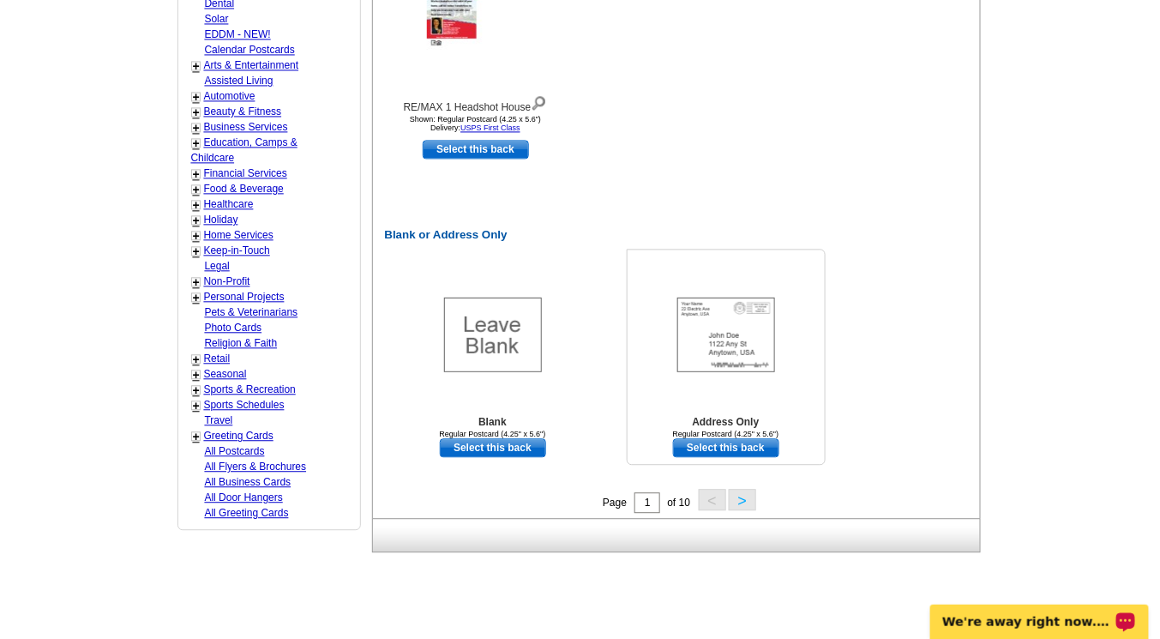
click at [715, 438] on link "Select this back" at bounding box center [726, 447] width 106 height 19
select select "front"
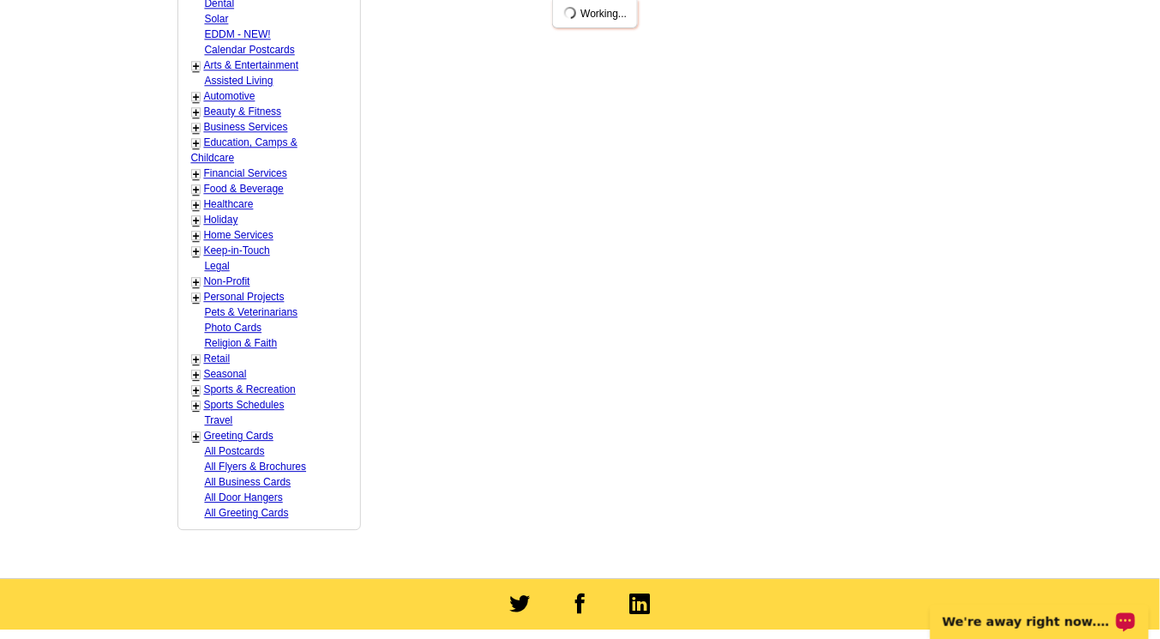
scroll to position [0, 0]
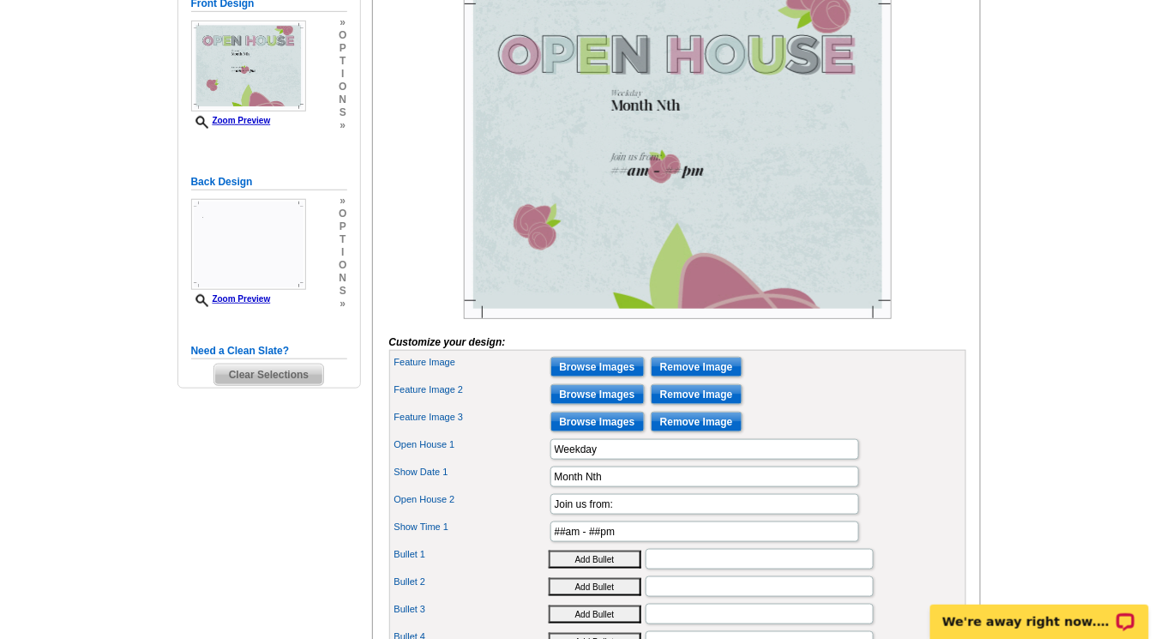
scroll to position [317, 0]
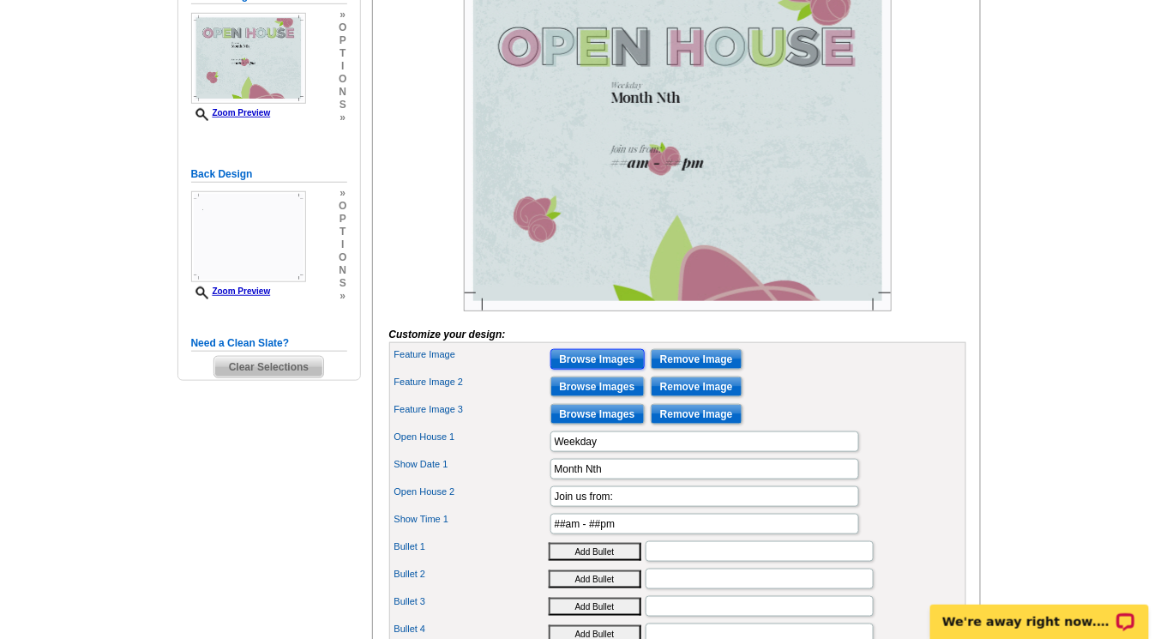
click at [602, 370] on input "Browse Images" at bounding box center [598, 359] width 94 height 21
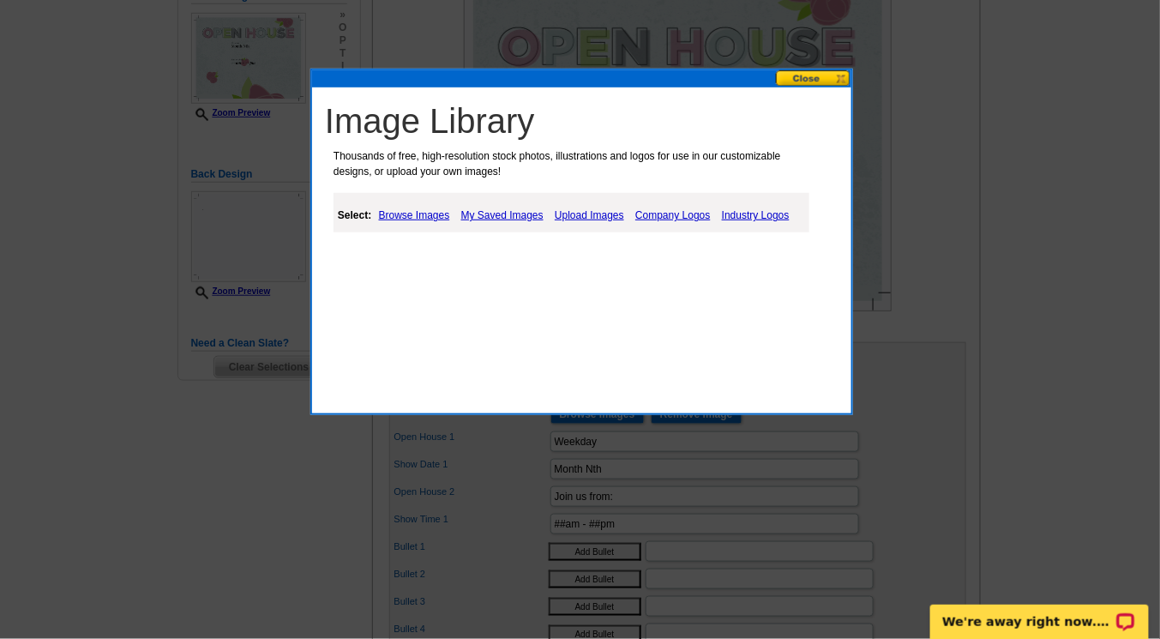
click at [437, 216] on link "Browse Images" at bounding box center [415, 215] width 80 height 21
click at [579, 216] on link "Upload Images" at bounding box center [591, 215] width 78 height 21
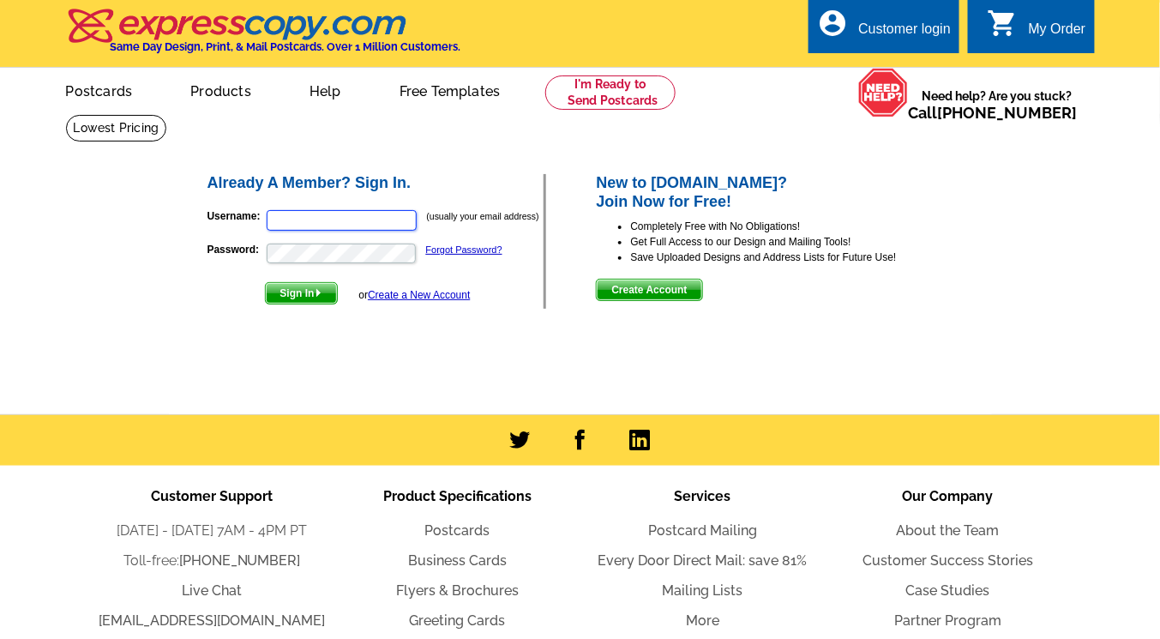
type input "[EMAIL_ADDRESS][DOMAIN_NAME]"
click at [292, 294] on span "Sign In" at bounding box center [301, 293] width 71 height 21
